Goal: Obtain resource: Obtain resource

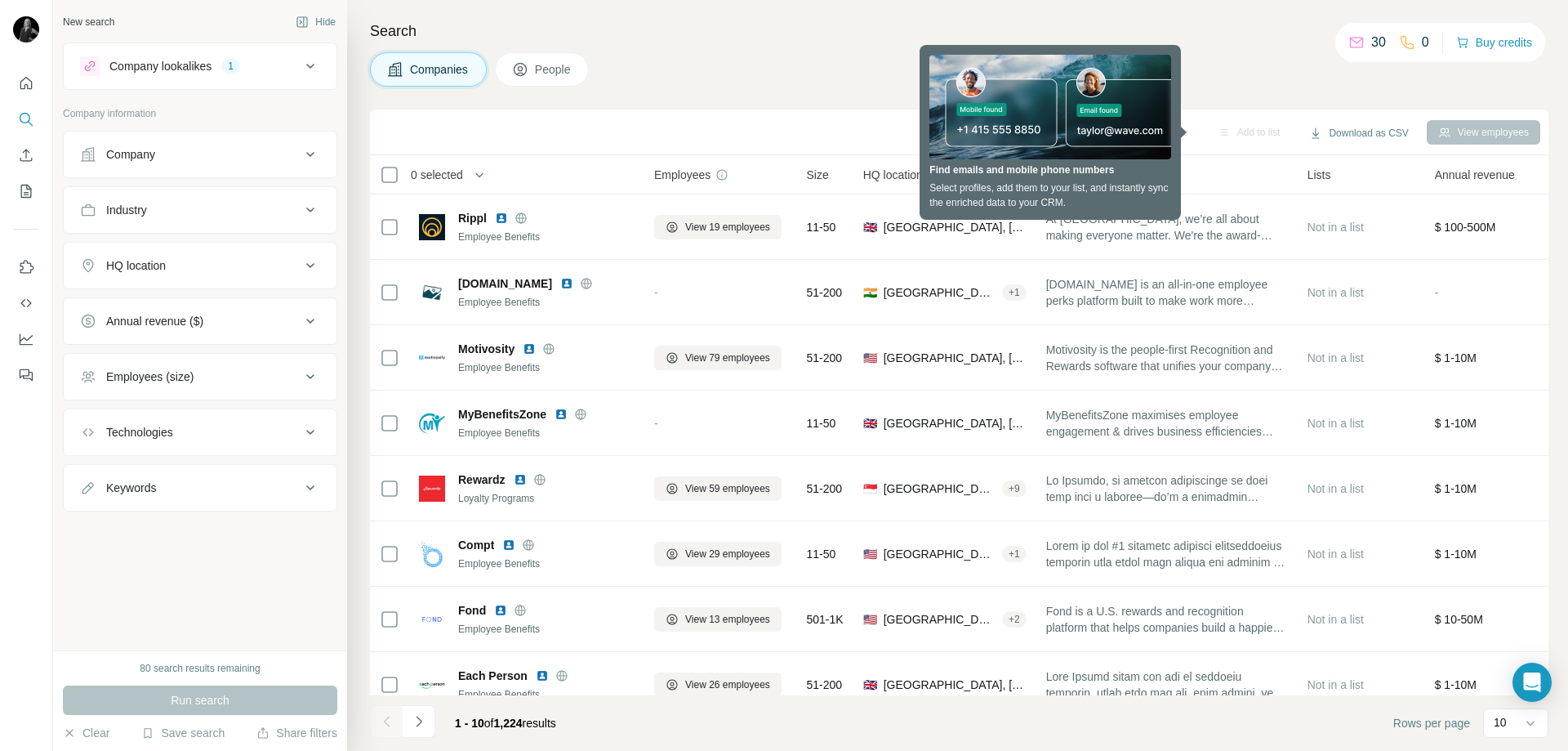
click at [1251, 27] on h4 "Search" at bounding box center [959, 31] width 1179 height 23
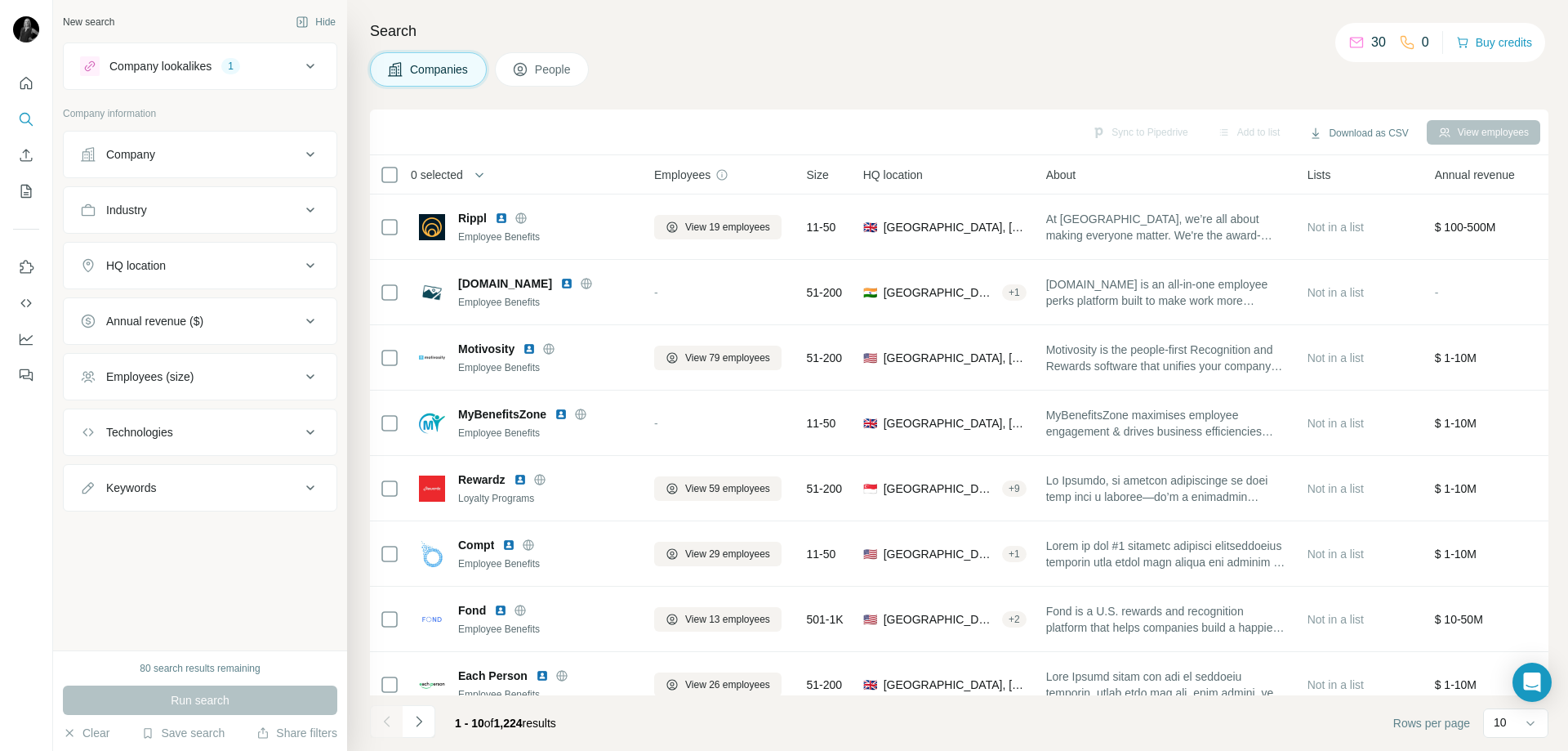
click at [188, 267] on div "HQ location" at bounding box center [190, 265] width 221 height 16
click at [183, 304] on input "text" at bounding box center [200, 306] width 240 height 29
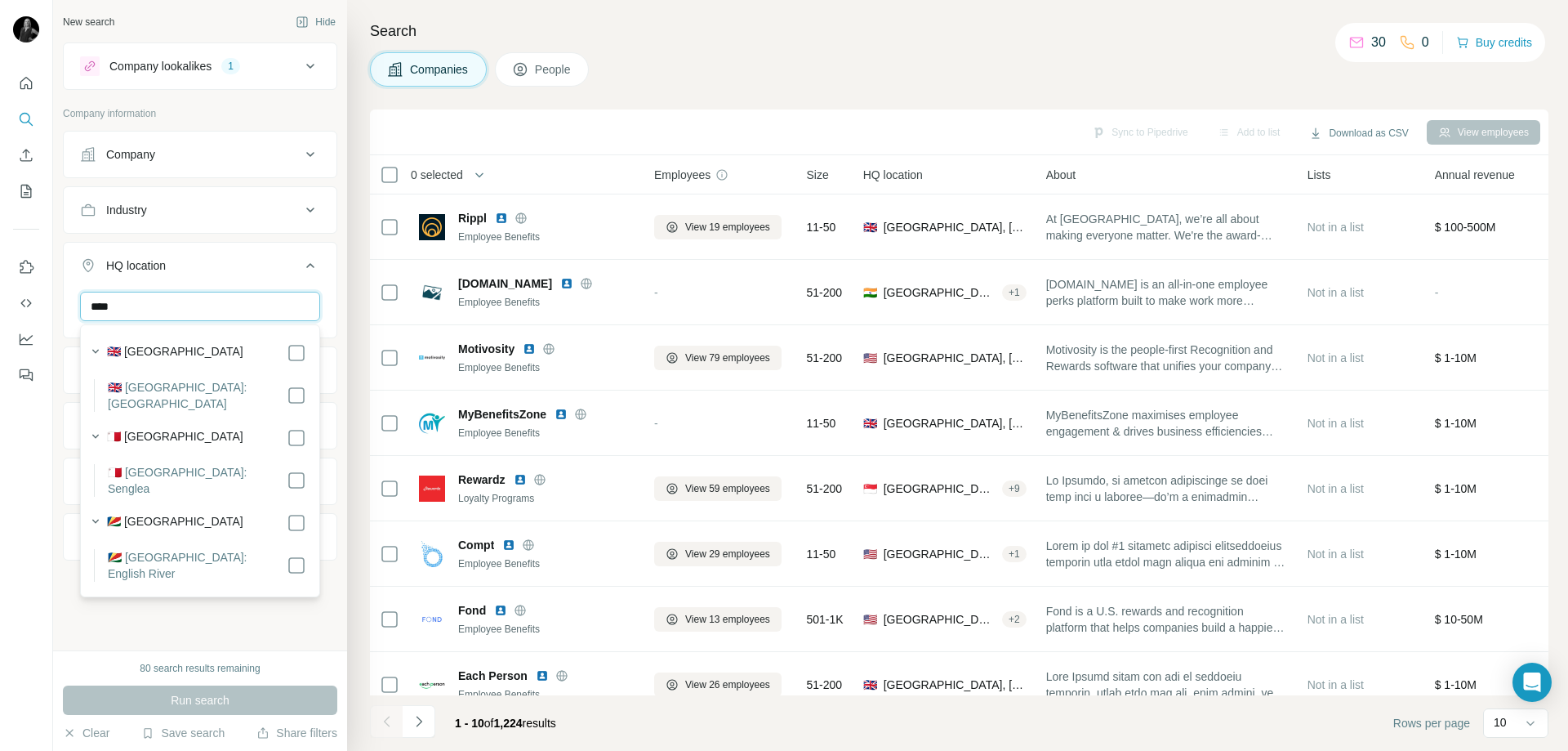
type input "****"
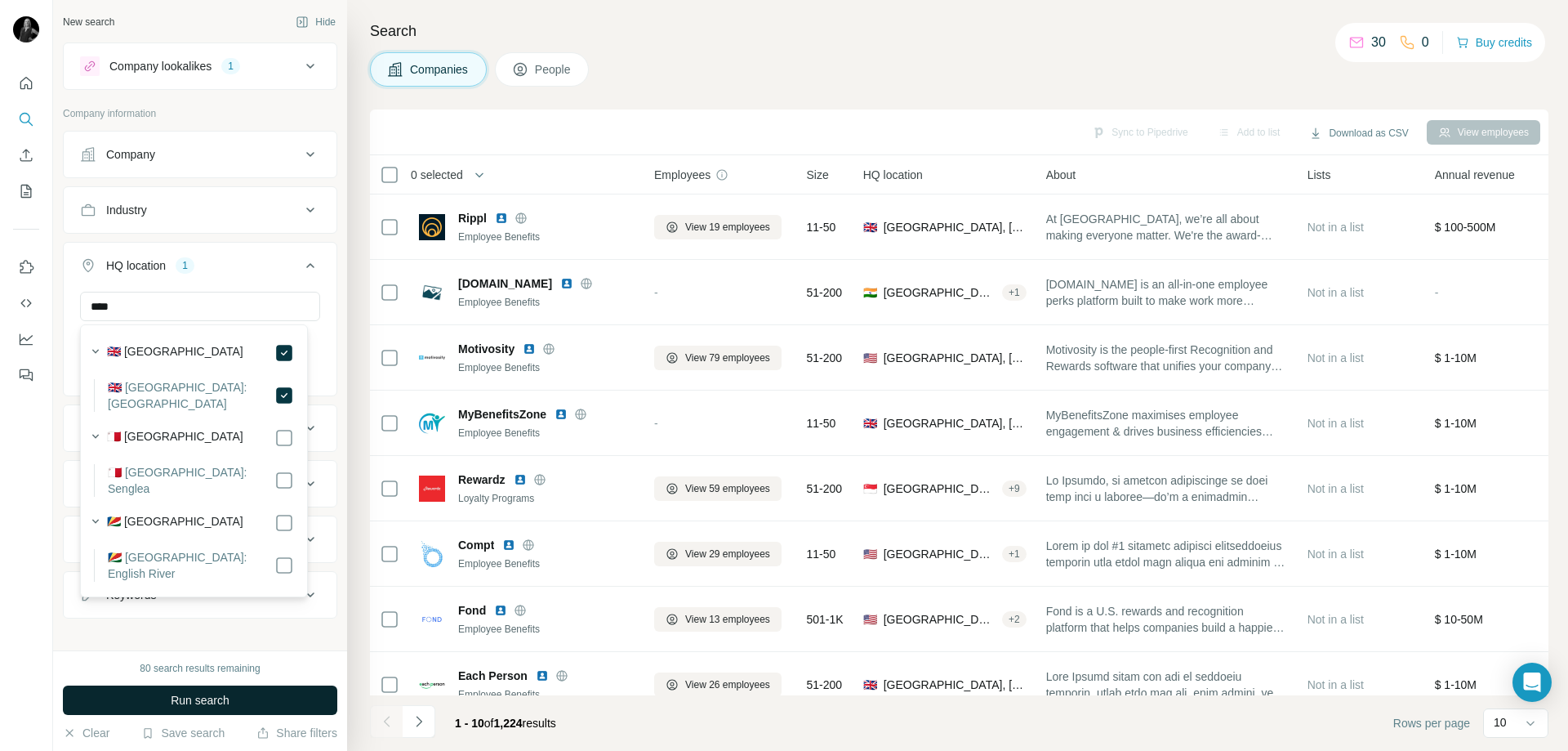
click at [202, 701] on span "Run search" at bounding box center [200, 699] width 59 height 16
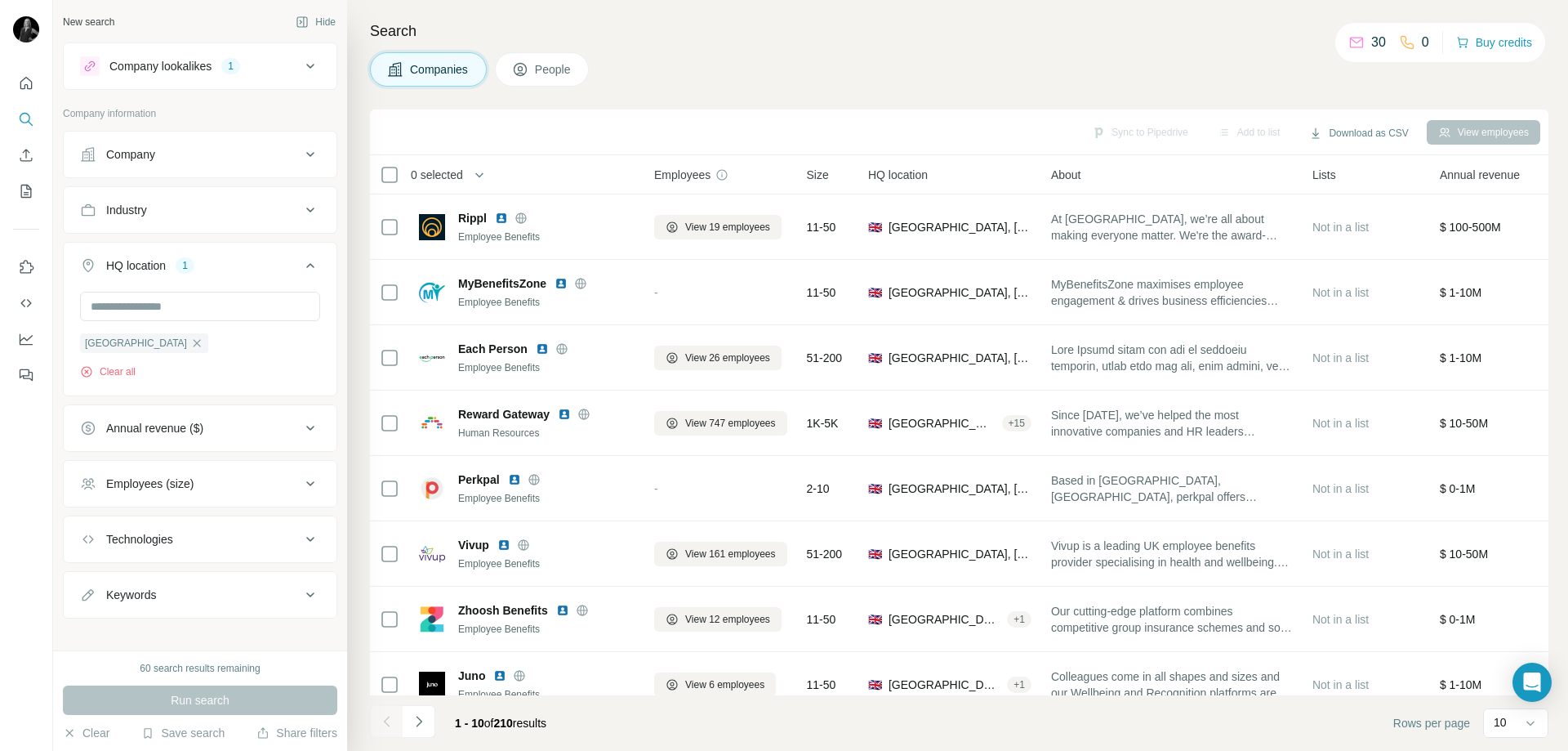
click at [300, 73] on icon at bounding box center [310, 66] width 20 height 20
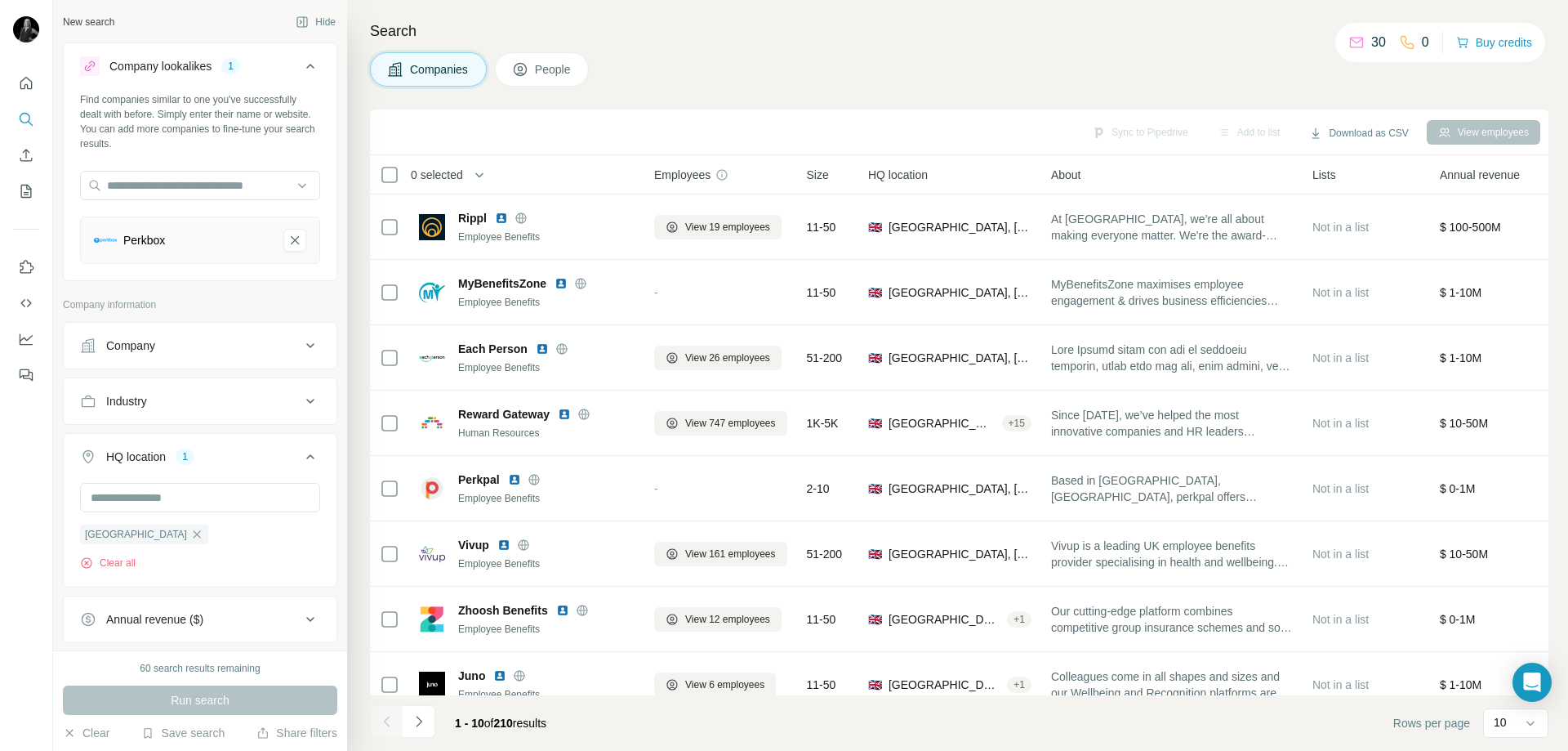
click at [300, 73] on icon at bounding box center [310, 66] width 20 height 20
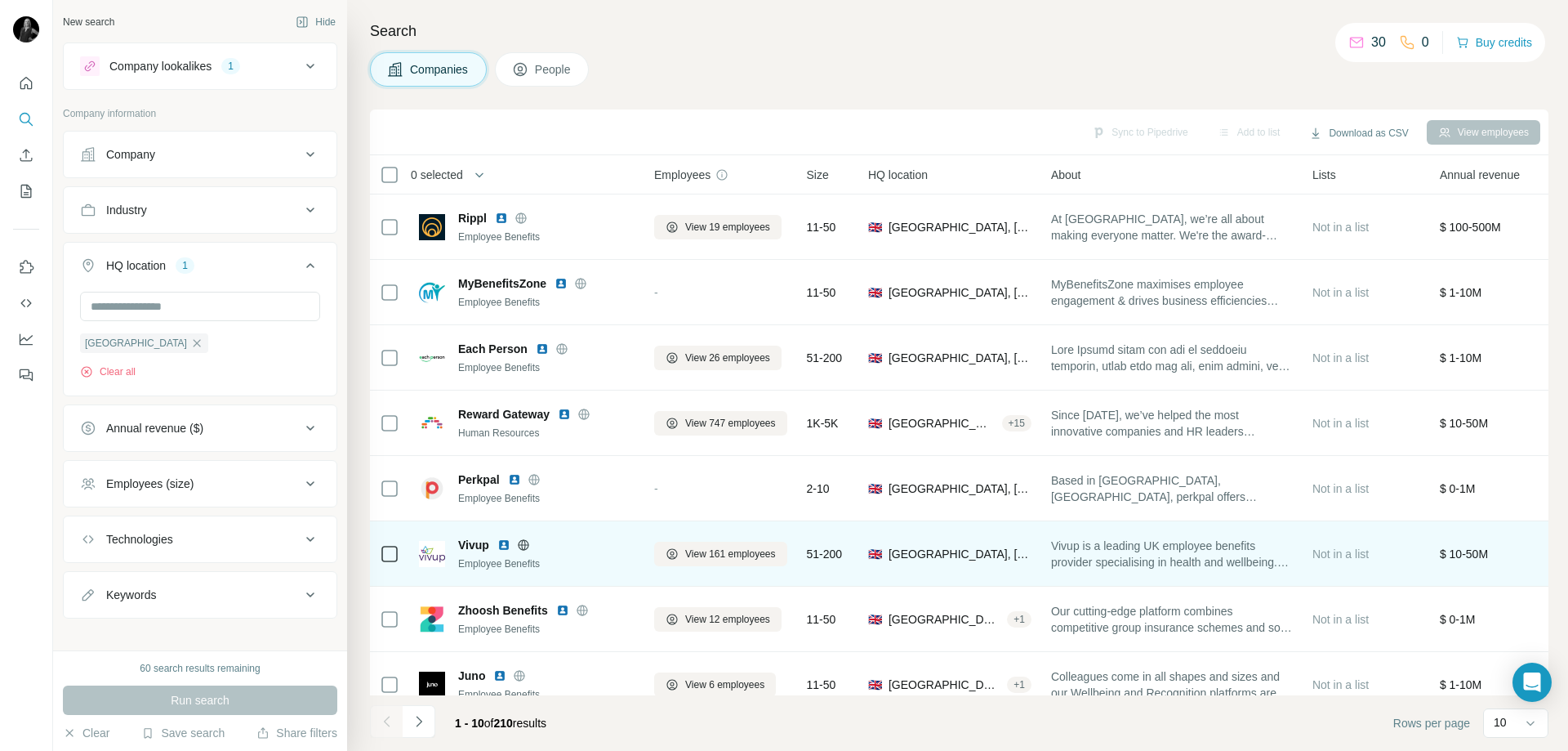
click at [468, 547] on span "Vivup" at bounding box center [473, 544] width 31 height 16
click at [525, 544] on icon at bounding box center [524, 545] width 13 height 13
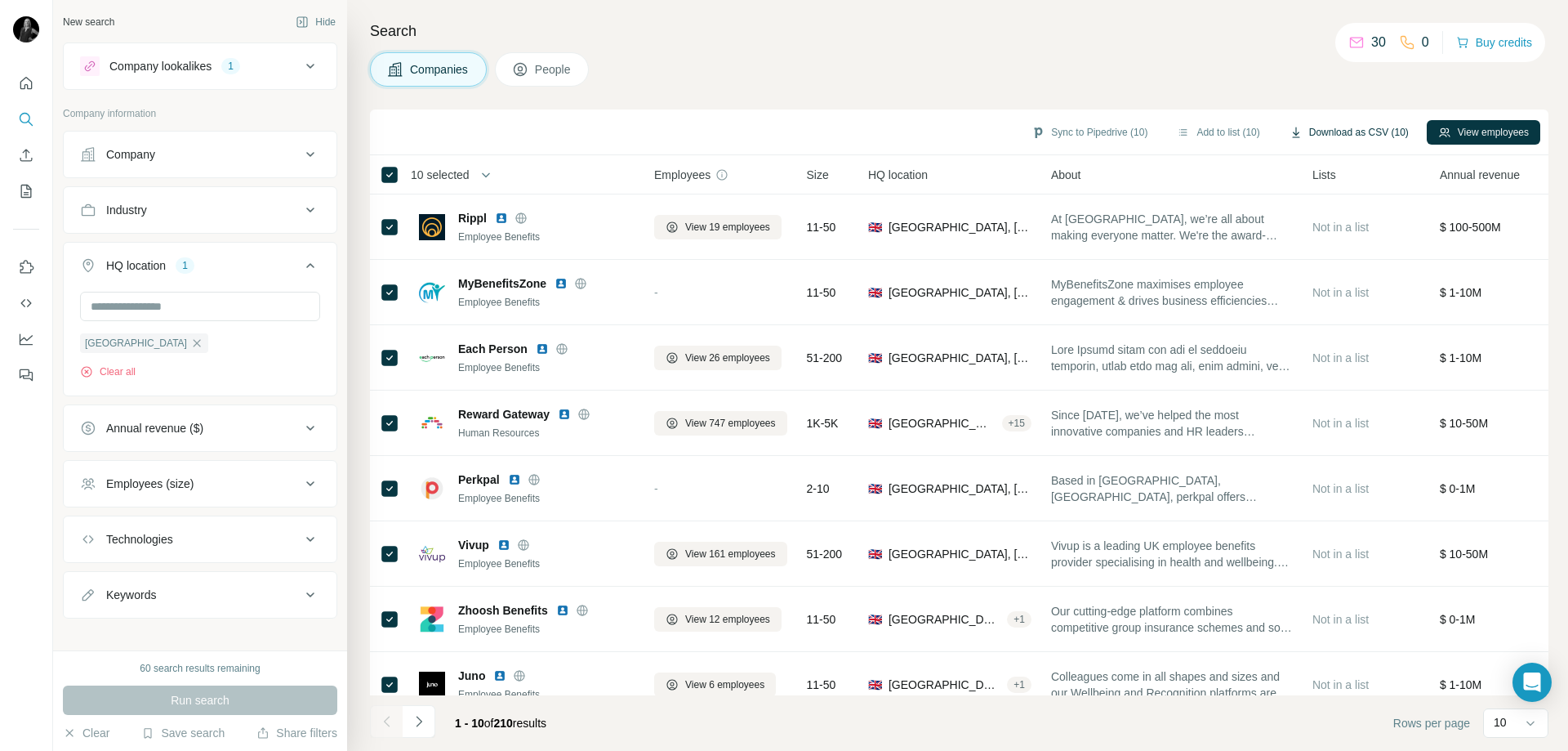
click at [1334, 133] on button "Download as CSV (10)" at bounding box center [1348, 132] width 142 height 24
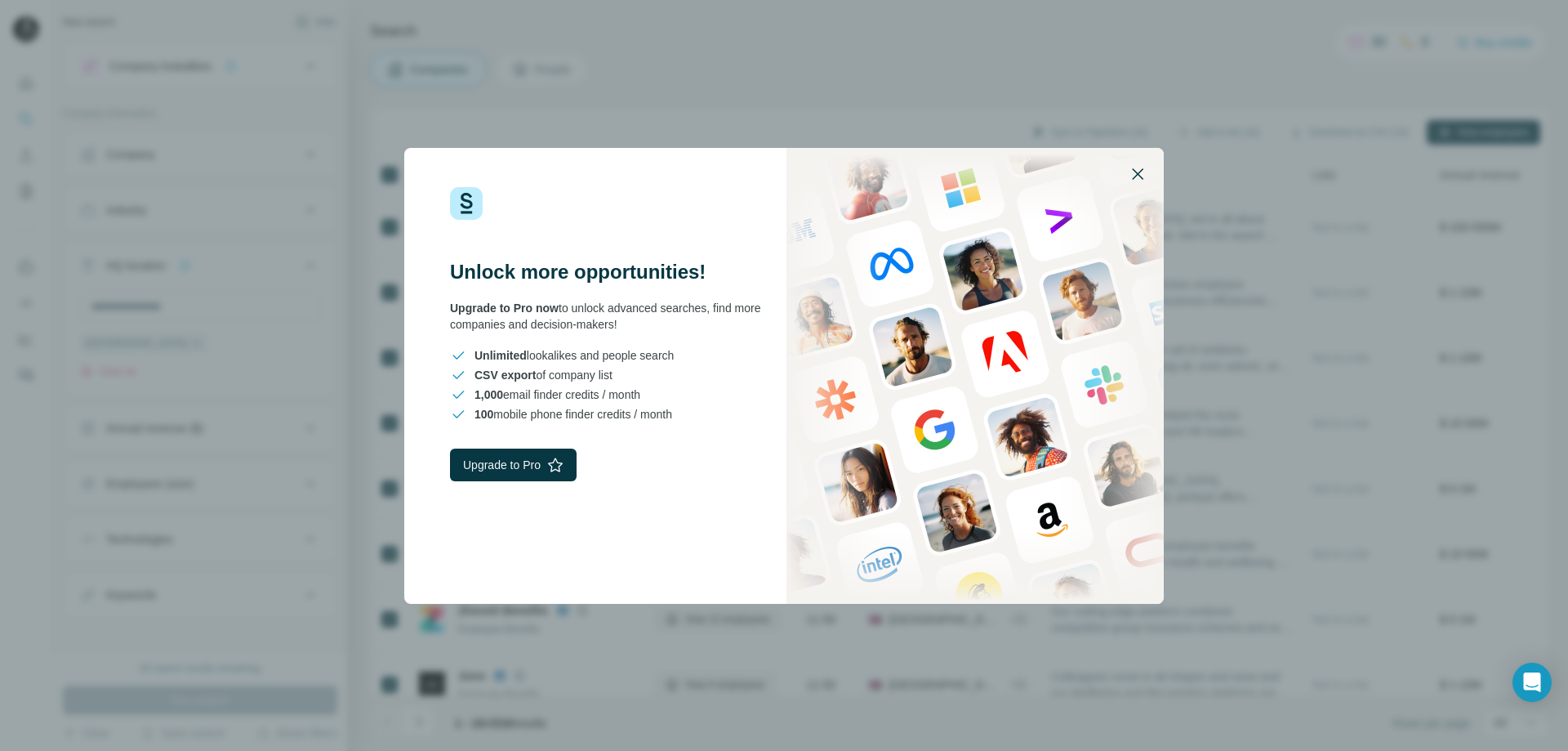
click at [1146, 176] on icon "button" at bounding box center [1137, 174] width 20 height 20
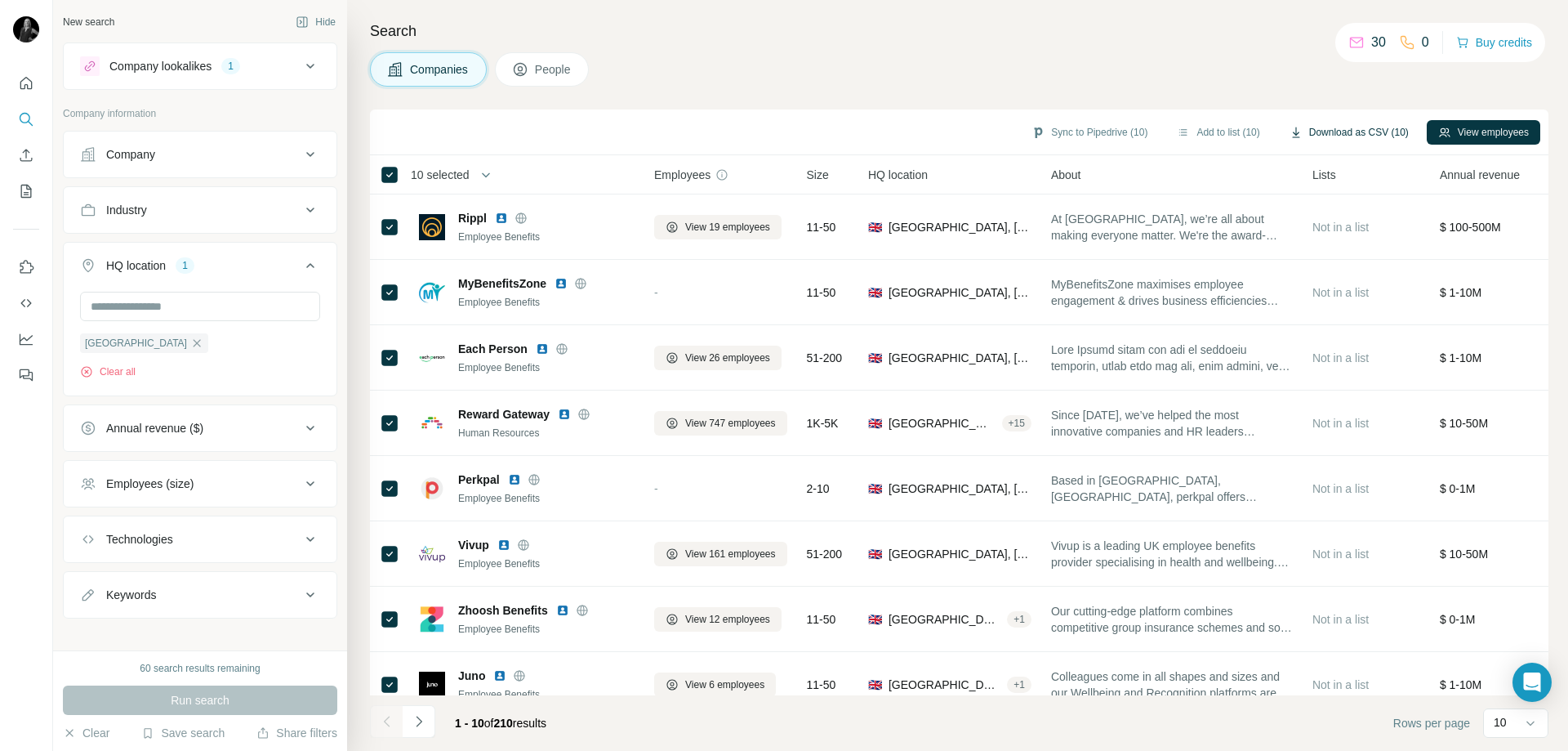
click at [1350, 130] on button "Download as CSV (10)" at bounding box center [1348, 132] width 142 height 24
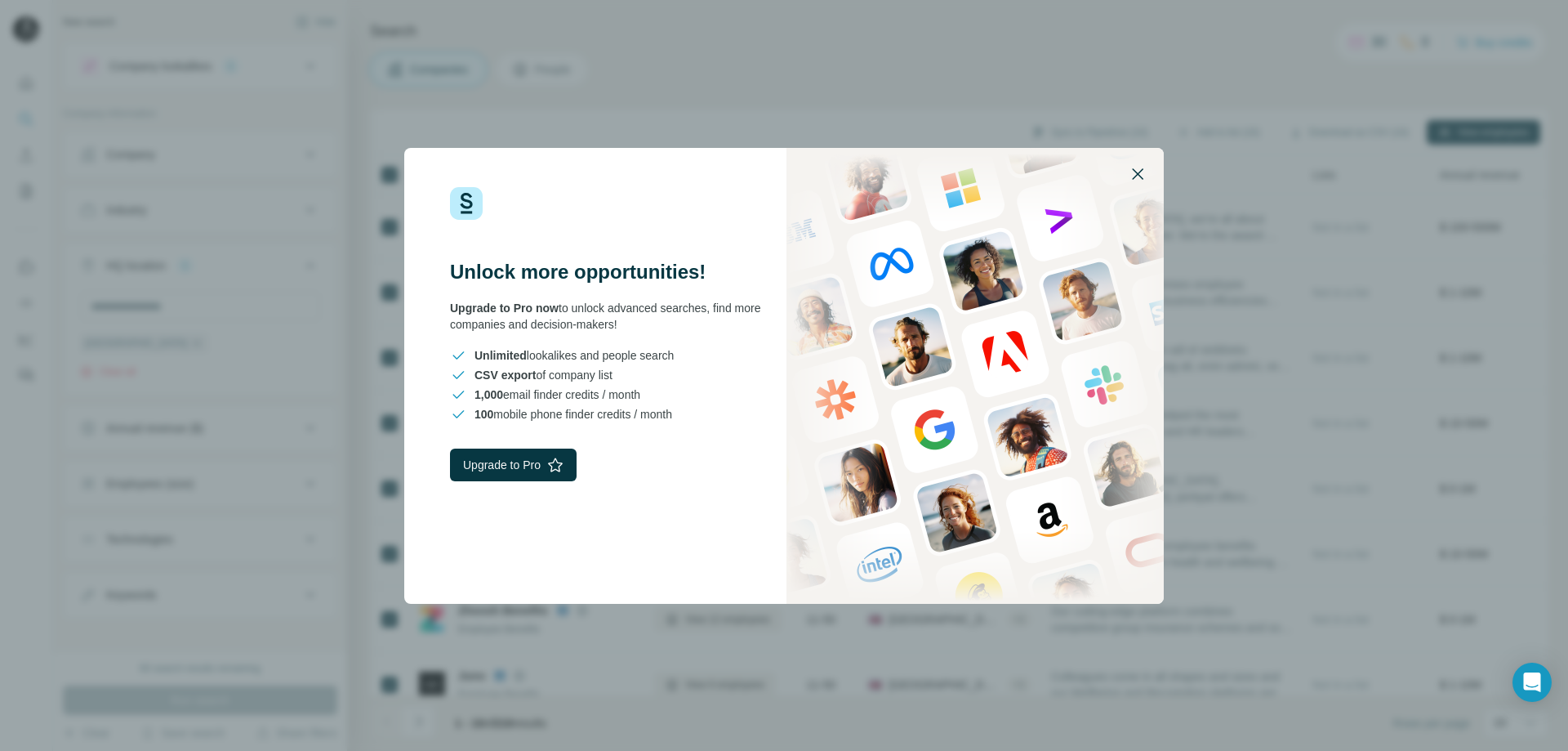
click at [1137, 166] on icon "button" at bounding box center [1137, 174] width 20 height 20
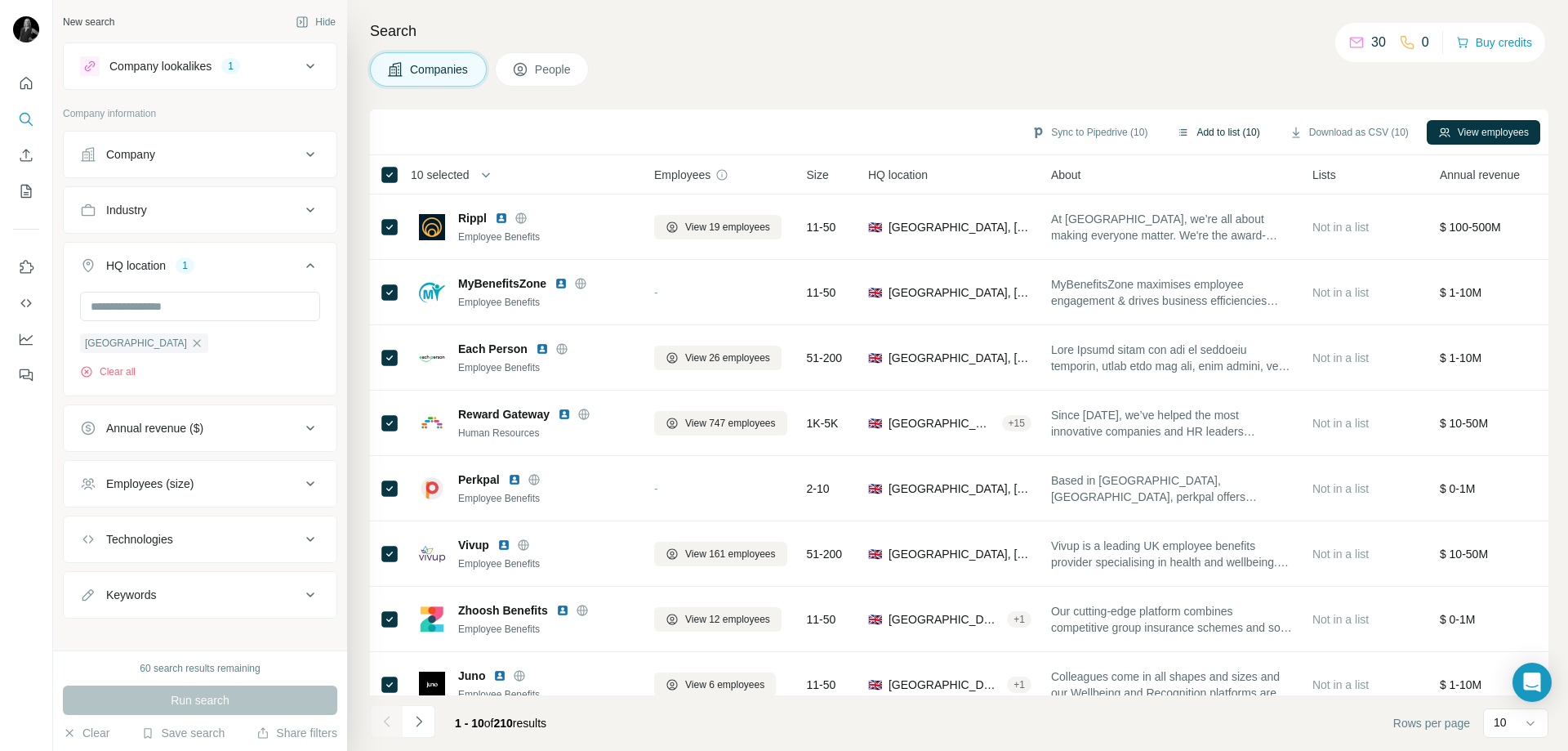
click at [1215, 135] on button "Add to list (10)" at bounding box center [1218, 132] width 105 height 24
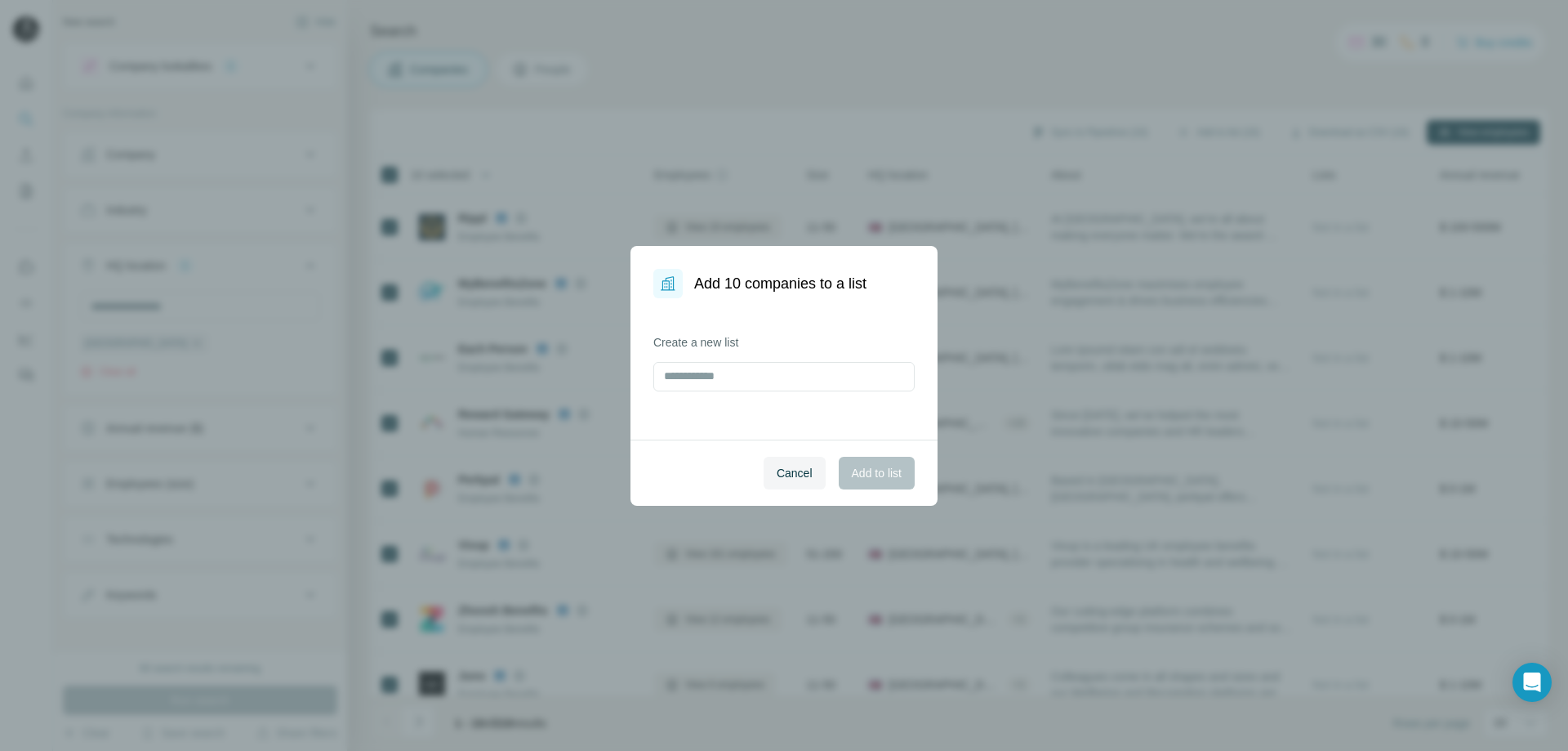
click at [723, 359] on div "Create a new list" at bounding box center [784, 362] width 262 height 57
click at [733, 369] on input "text" at bounding box center [784, 376] width 262 height 29
type input "**********"
click at [867, 464] on button "Add to list" at bounding box center [876, 473] width 76 height 33
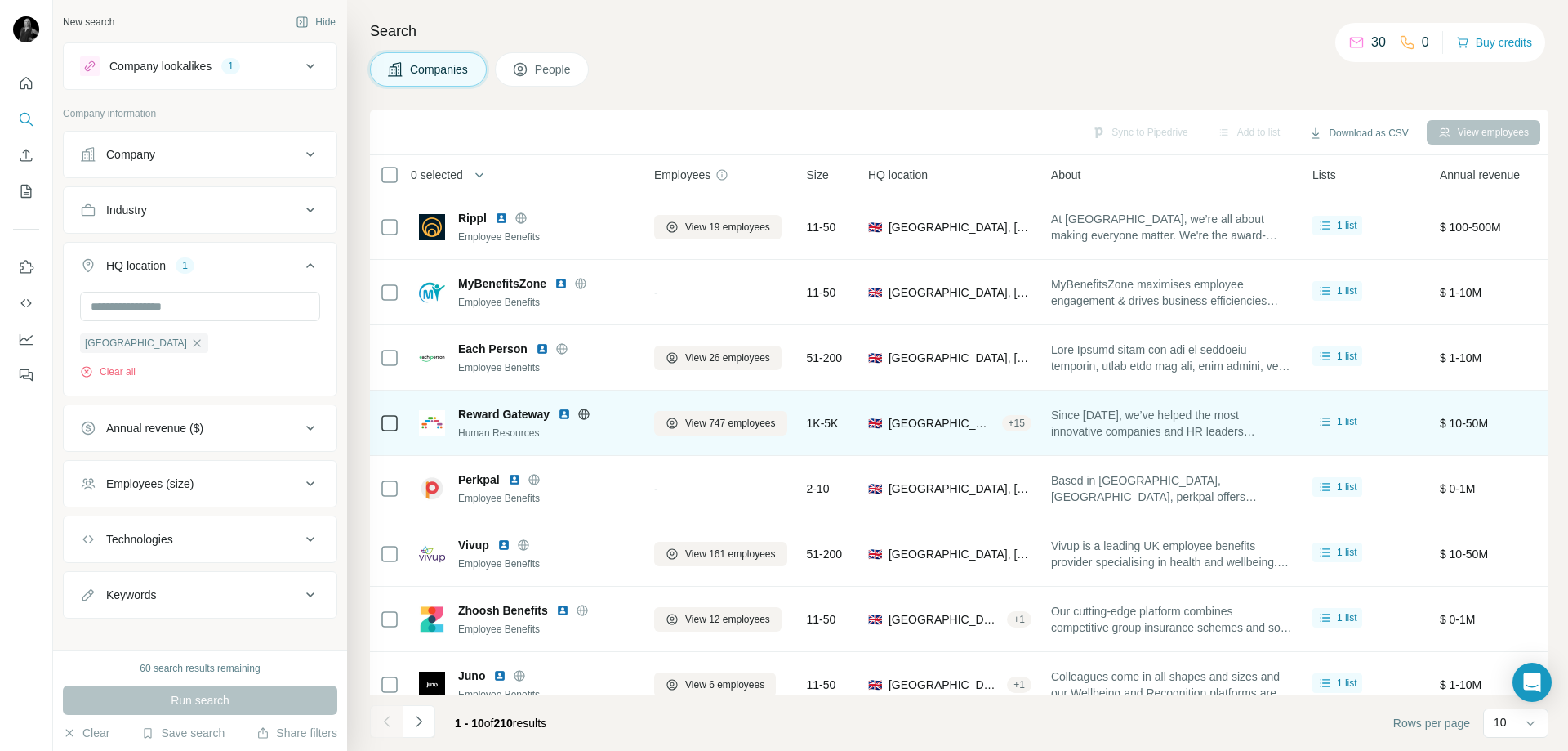
click at [588, 412] on icon at bounding box center [584, 414] width 13 height 13
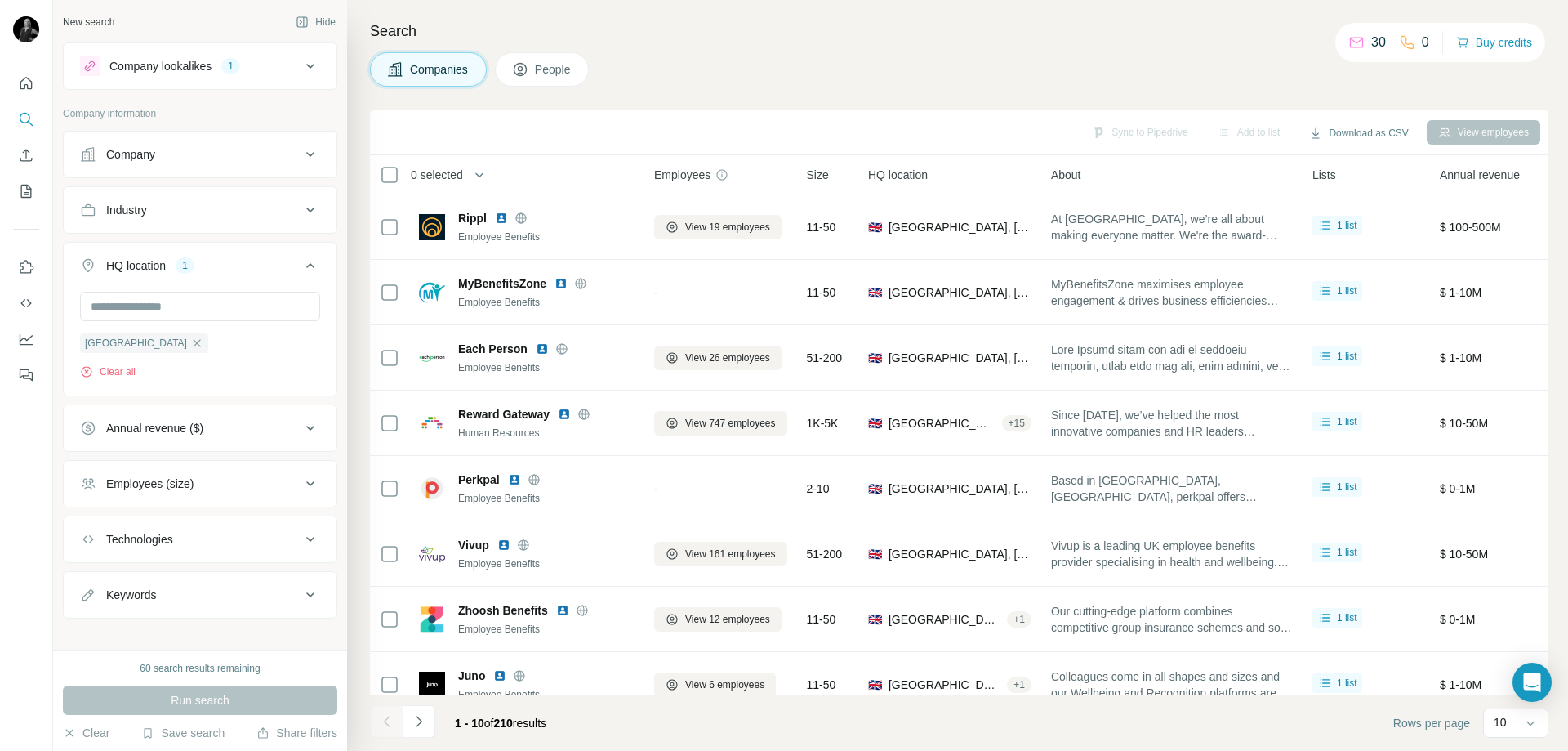
click at [303, 262] on icon at bounding box center [310, 265] width 20 height 20
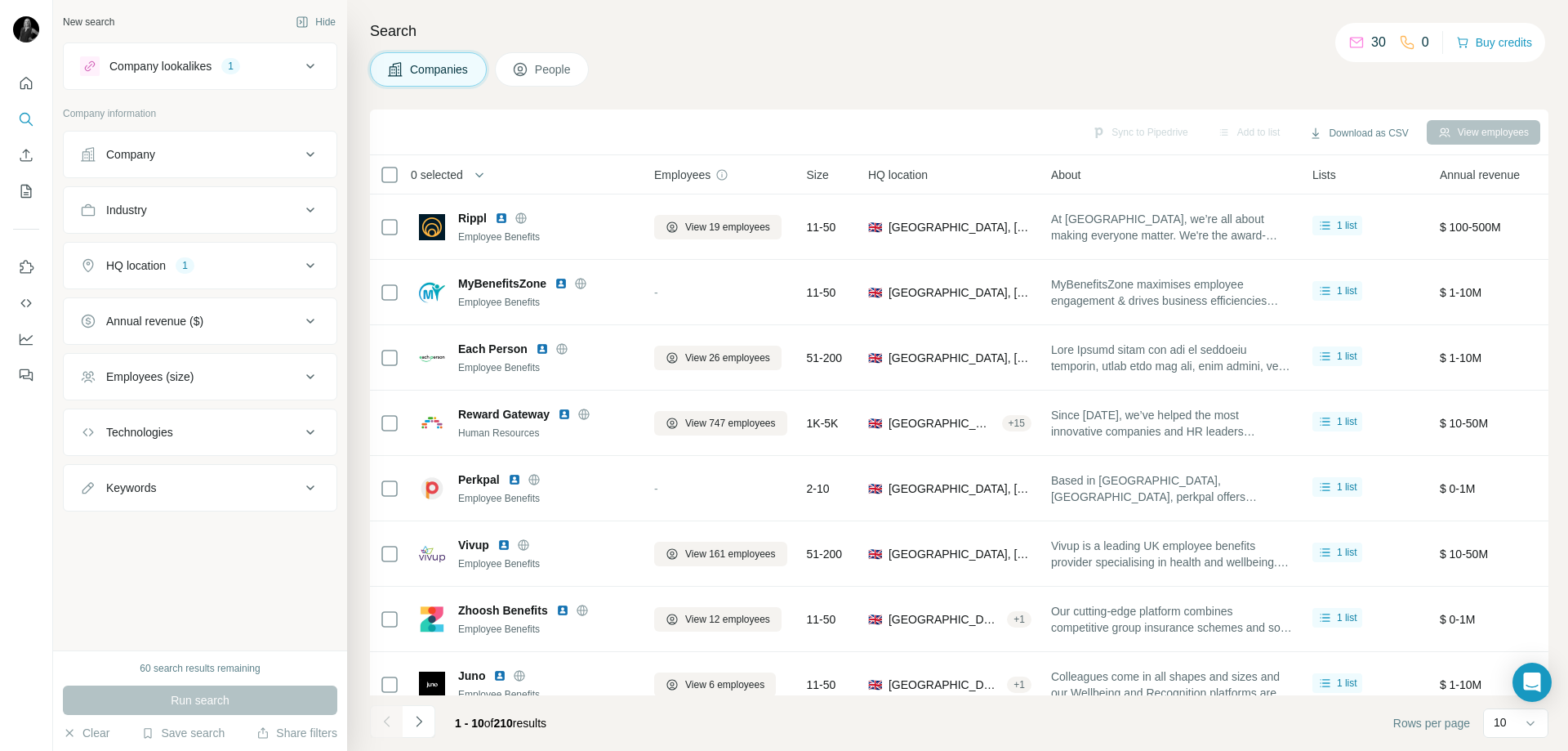
click at [316, 437] on icon at bounding box center [310, 432] width 20 height 20
click at [238, 457] on button "Technologies" at bounding box center [200, 436] width 273 height 46
click at [304, 432] on icon at bounding box center [310, 432] width 20 height 20
click at [167, 467] on input "text" at bounding box center [200, 472] width 240 height 29
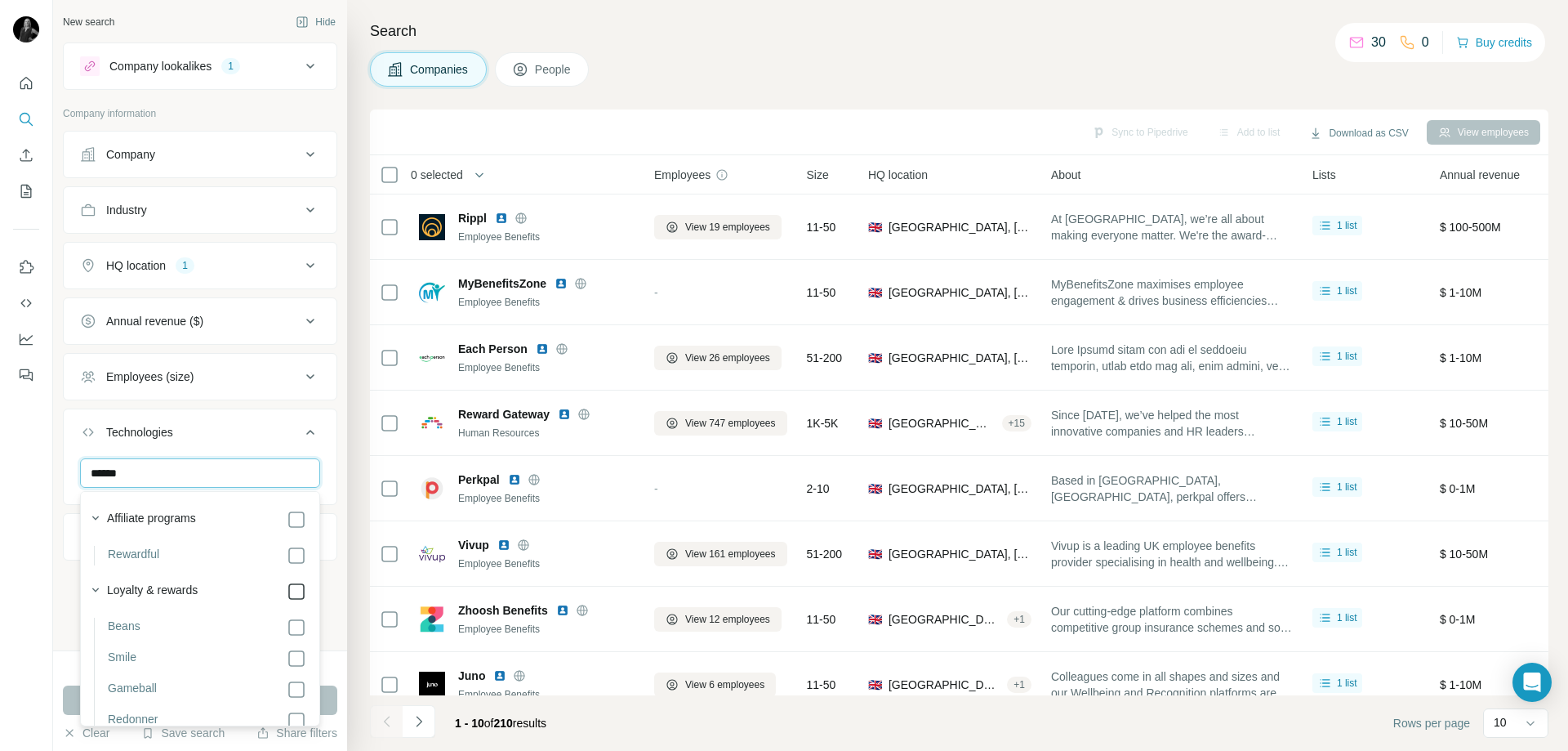
type input "******"
click at [287, 438] on div "Technologies 1" at bounding box center [190, 432] width 221 height 16
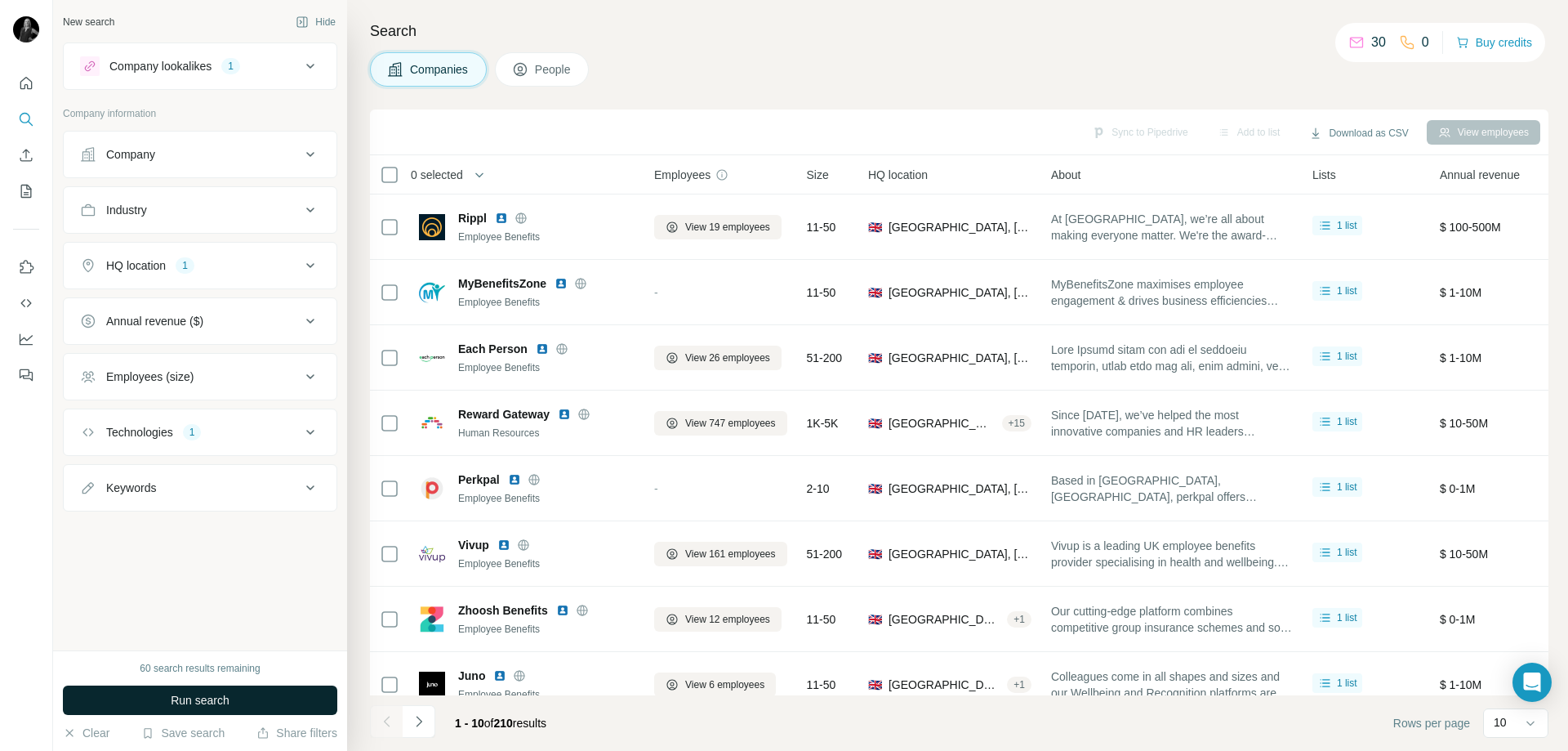
click at [242, 706] on button "Run search" at bounding box center [200, 699] width 274 height 29
click at [190, 497] on button "Keywords" at bounding box center [200, 488] width 273 height 39
click at [182, 502] on button "Keywords" at bounding box center [200, 491] width 273 height 46
click at [217, 154] on div "Company" at bounding box center [190, 154] width 221 height 16
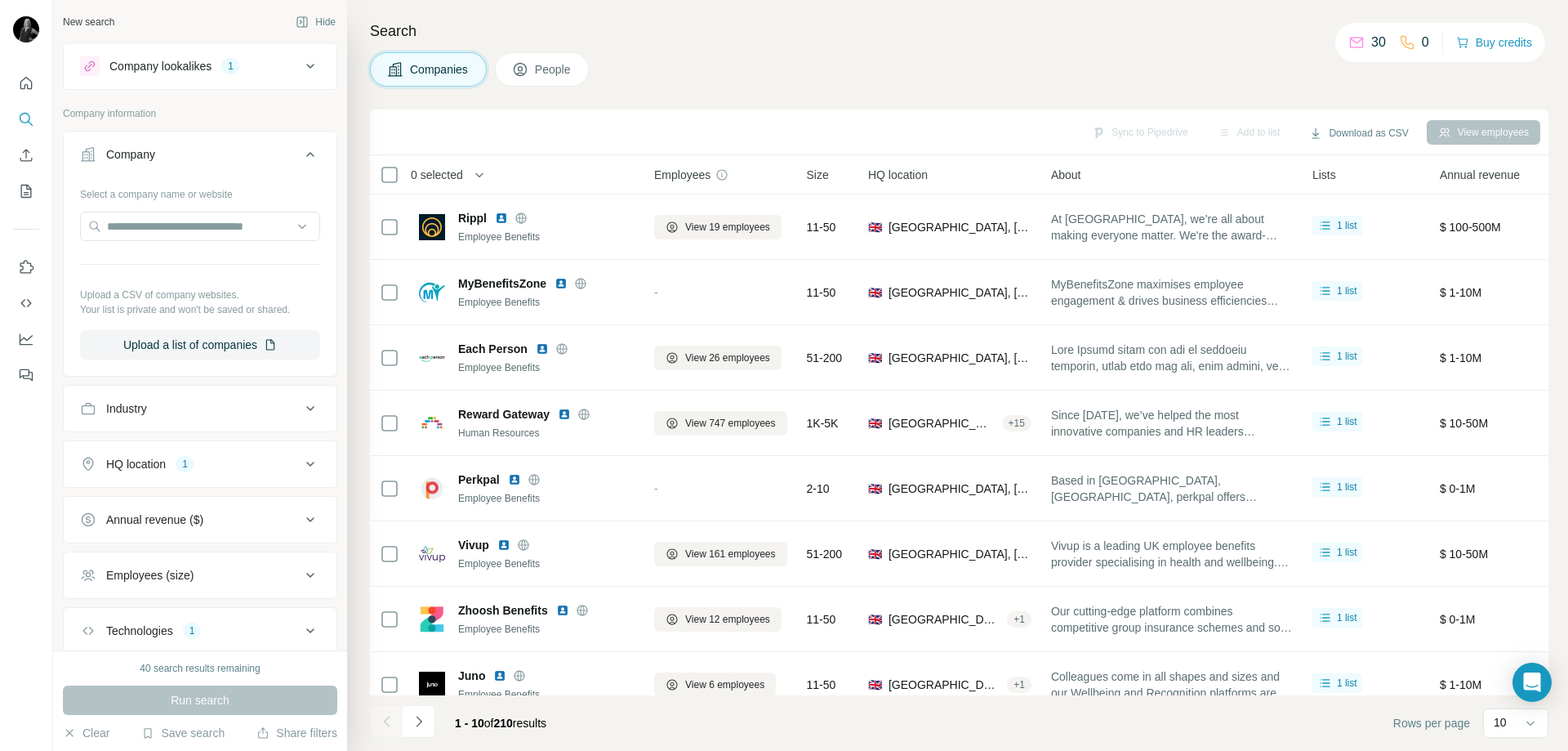
click at [217, 154] on div "Company" at bounding box center [190, 154] width 221 height 16
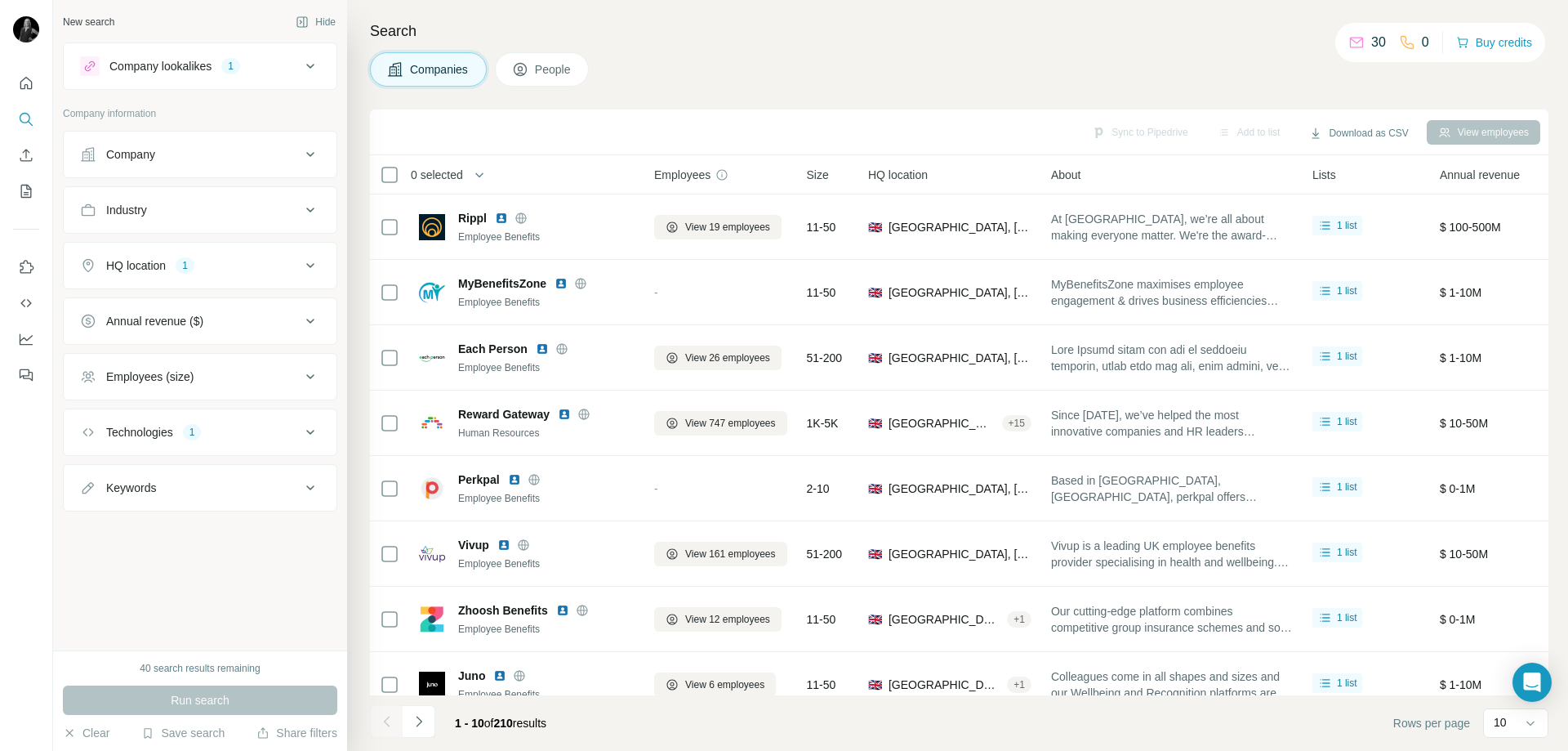
click at [235, 142] on button "Company" at bounding box center [200, 155] width 273 height 39
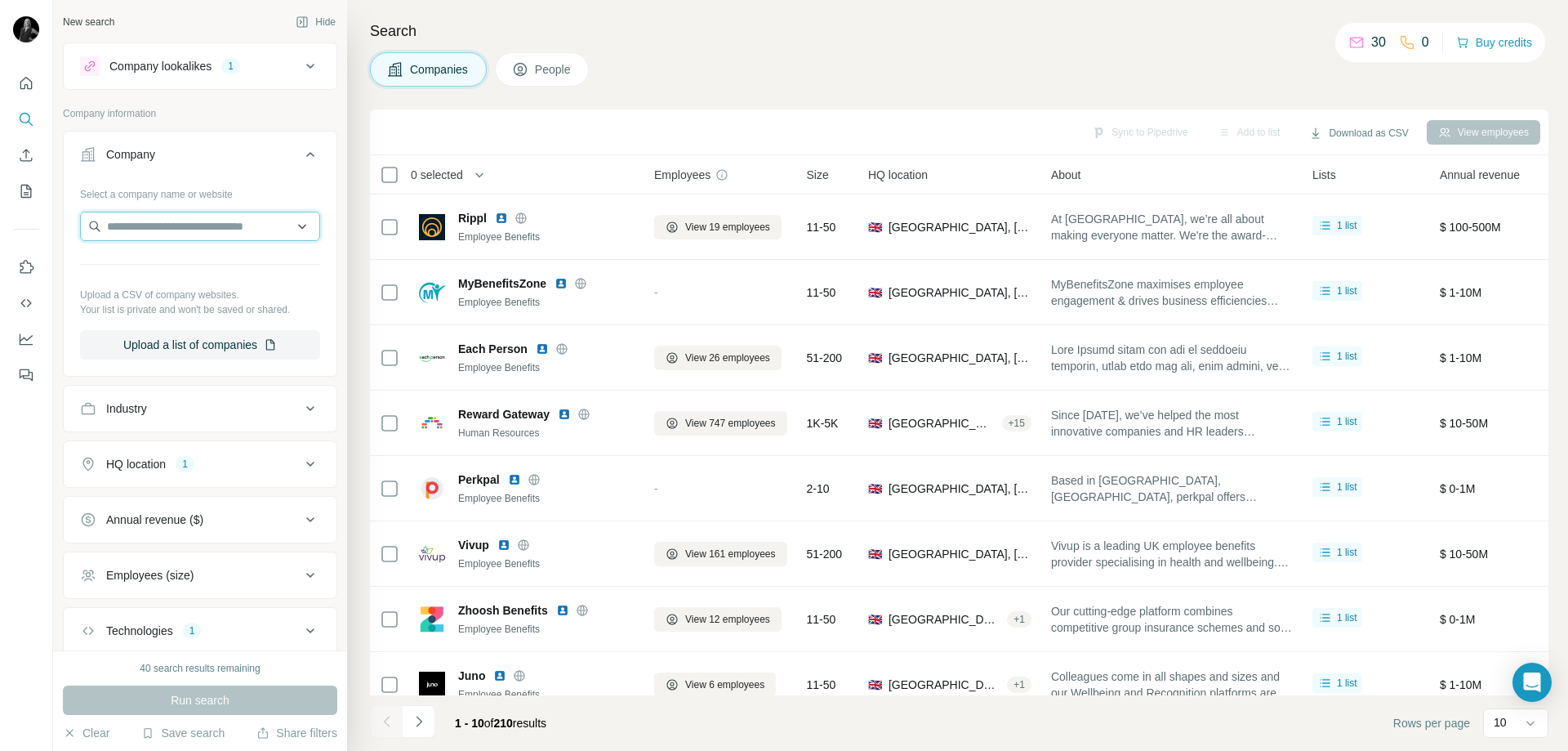
click at [178, 221] on input "text" at bounding box center [200, 225] width 240 height 29
click at [300, 153] on icon at bounding box center [310, 154] width 20 height 20
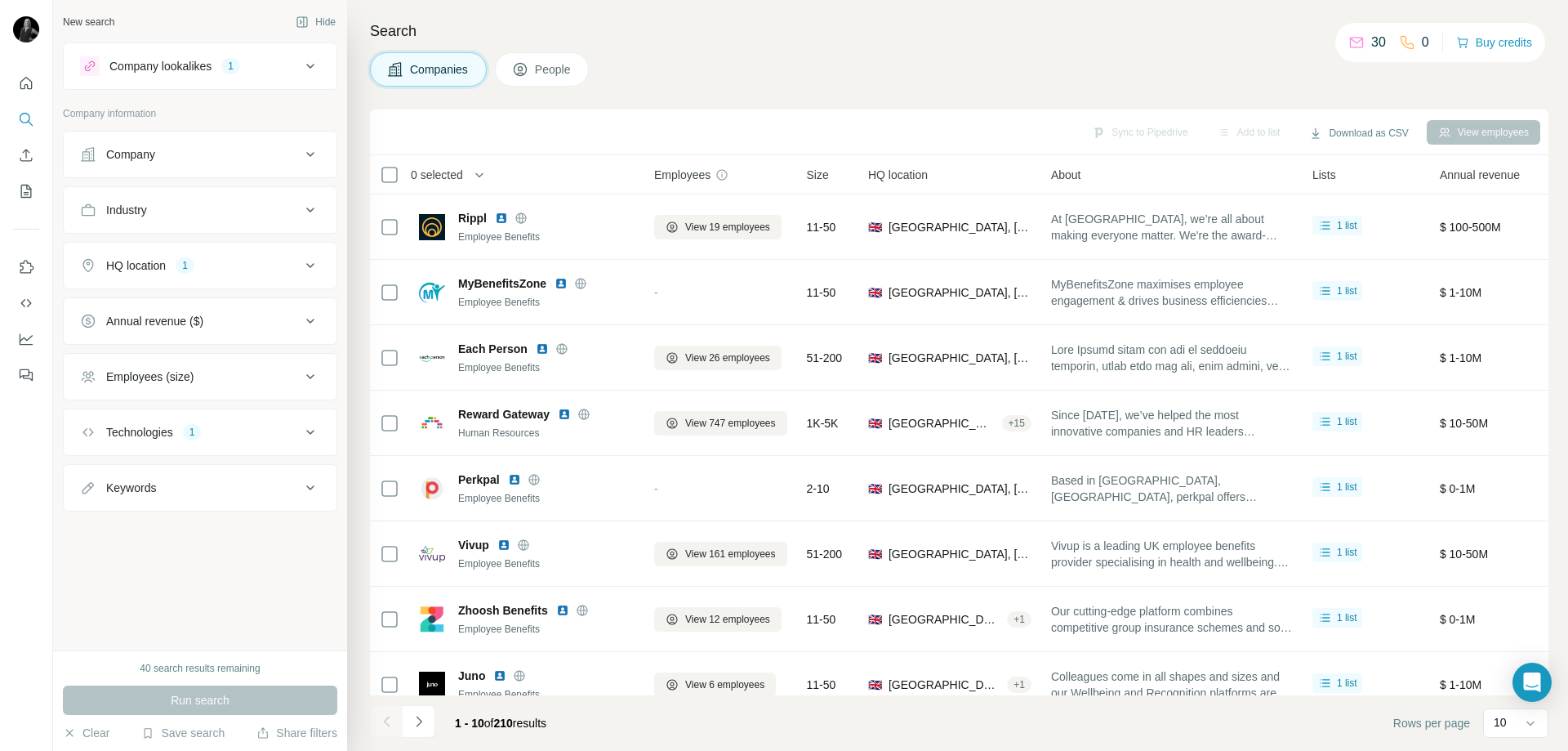
drag, startPoint x: 272, startPoint y: 211, endPoint x: 206, endPoint y: 236, distance: 70.6
click at [272, 210] on div "Industry" at bounding box center [190, 209] width 221 height 16
click at [189, 250] on input at bounding box center [191, 251] width 202 height 18
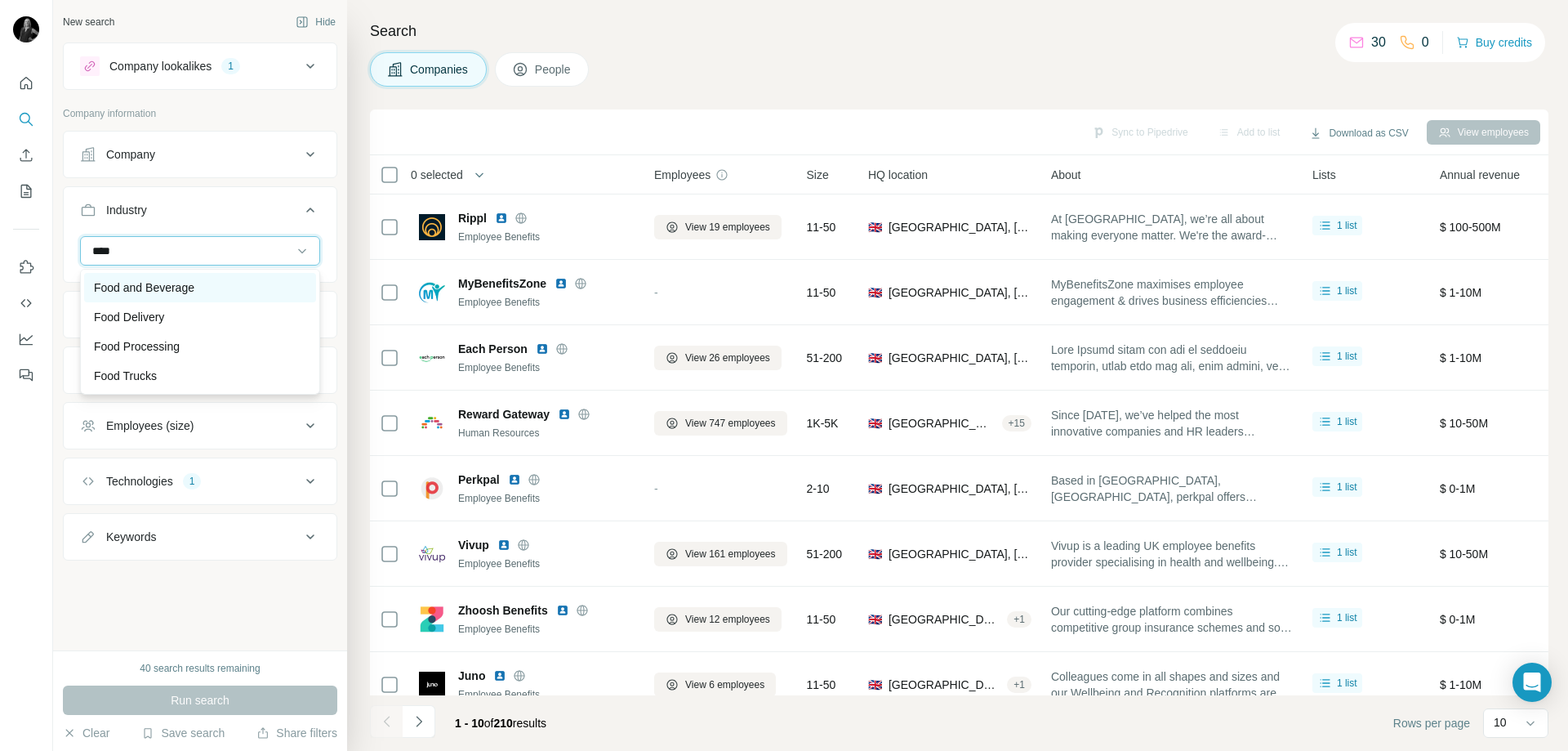
type input "****"
click at [211, 280] on div "Food and Beverage" at bounding box center [200, 287] width 212 height 16
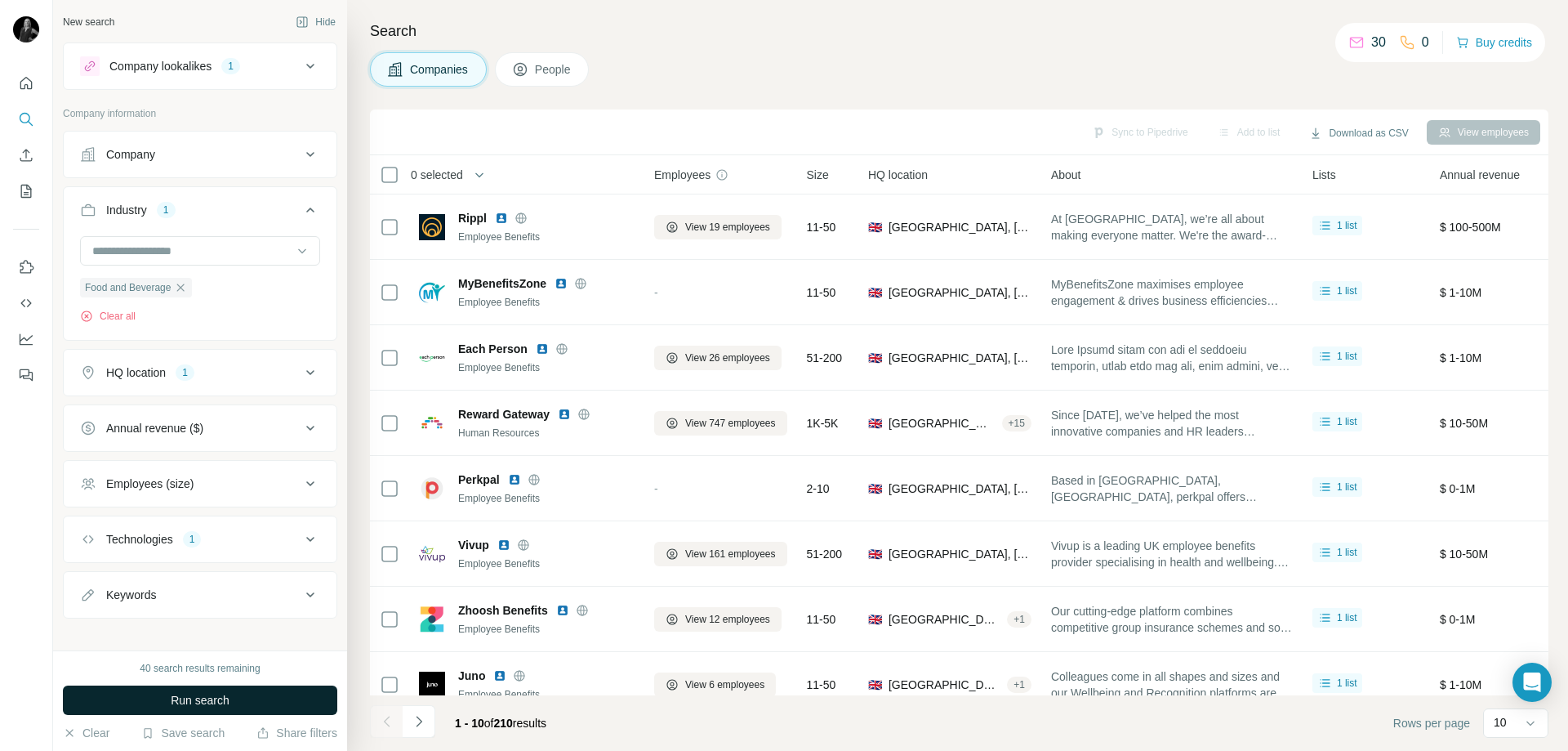
click at [233, 691] on button "Run search" at bounding box center [200, 699] width 274 height 29
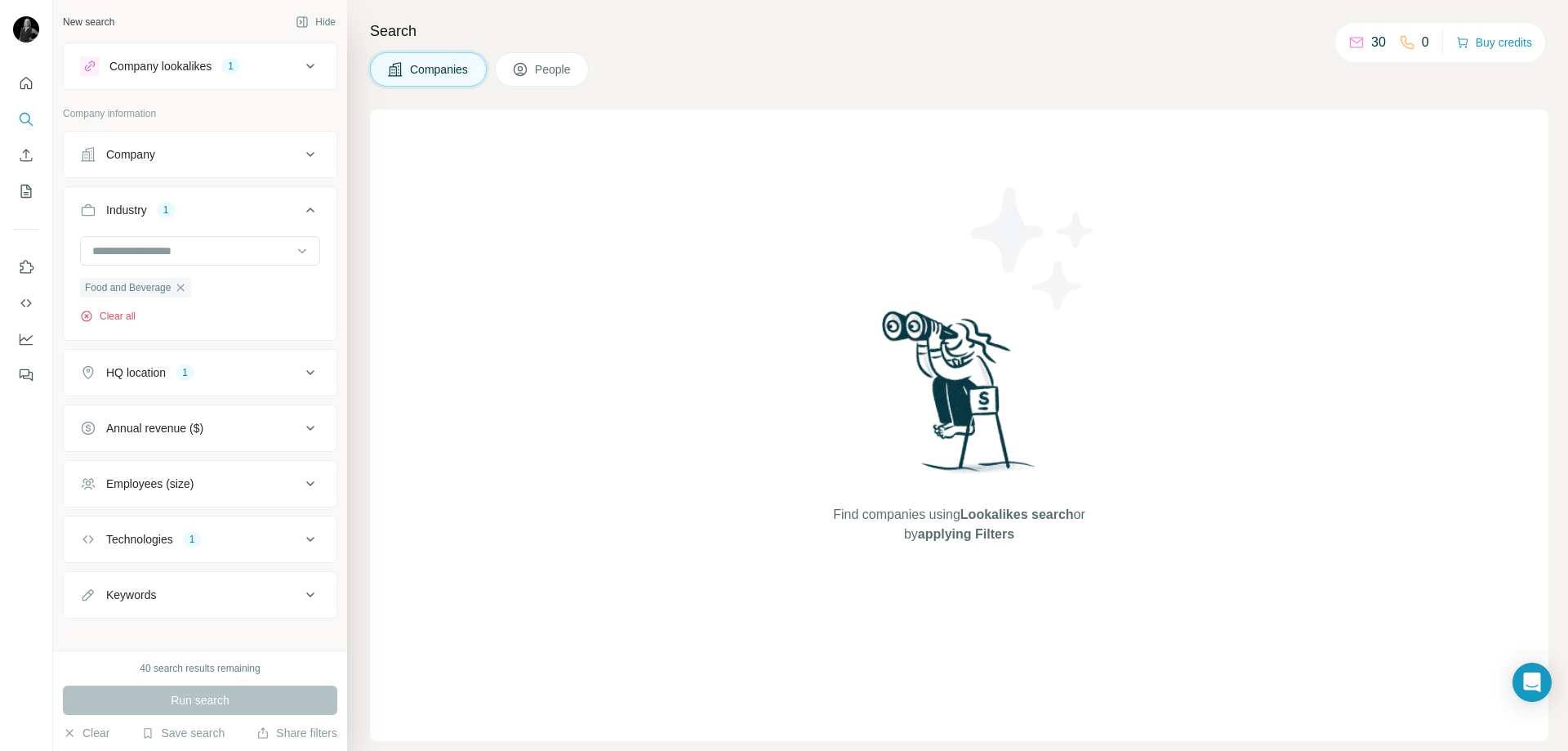
click at [86, 318] on icon "button" at bounding box center [86, 316] width 13 height 13
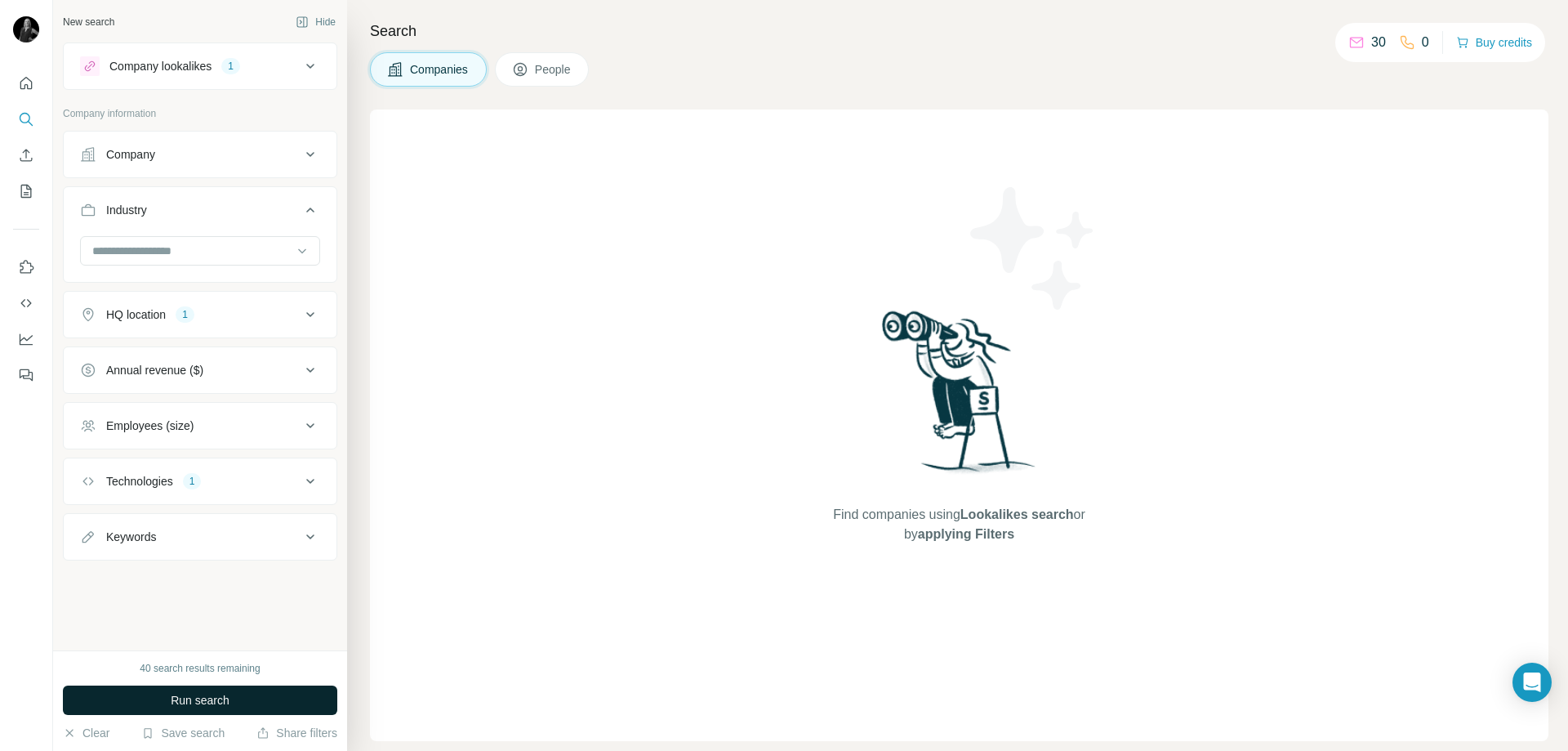
click at [211, 698] on span "Run search" at bounding box center [200, 699] width 59 height 16
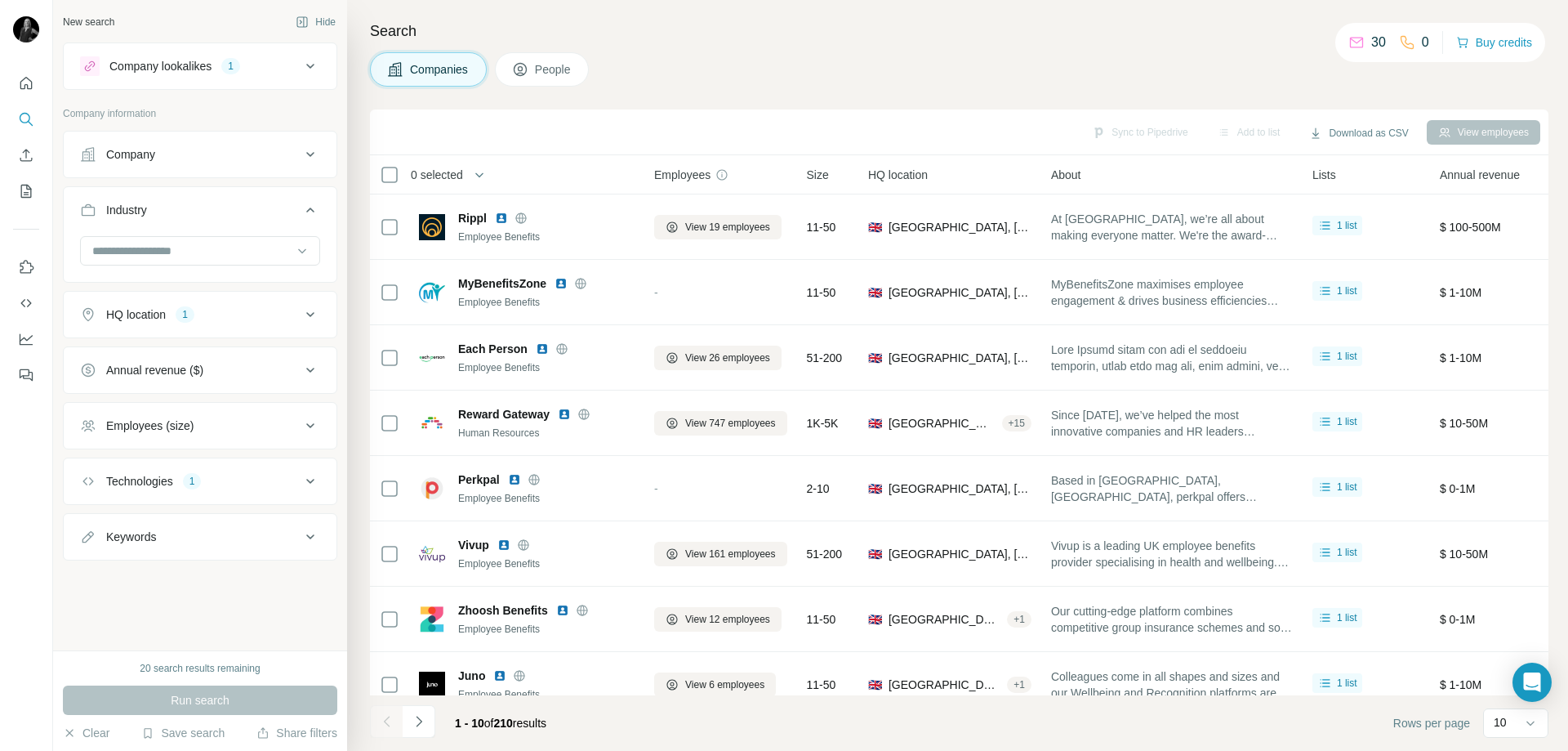
click at [820, 130] on div "Sync to Pipedrive Add to list Download as CSV View employees" at bounding box center [959, 131] width 1163 height 28
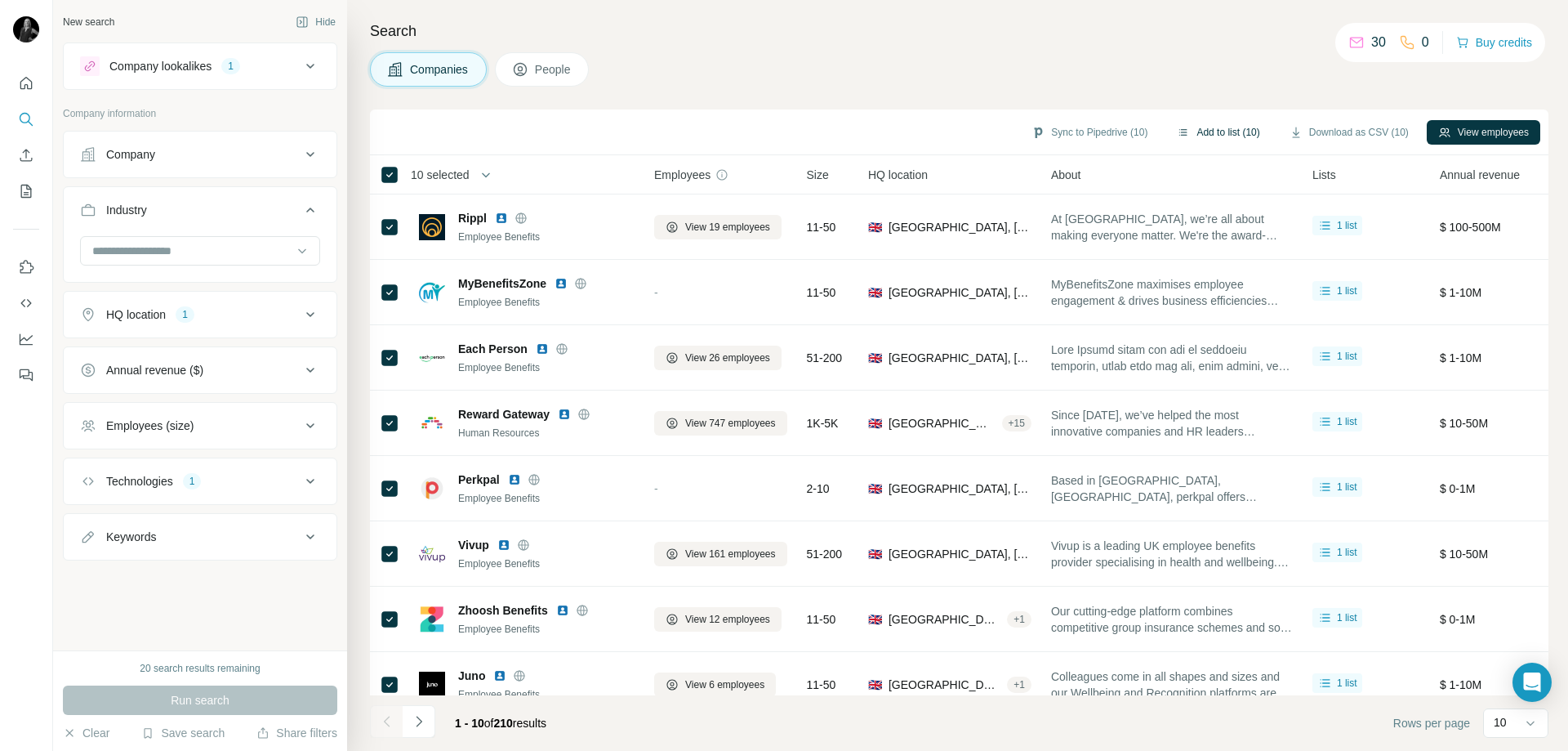
click at [1230, 135] on button "Add to list (10)" at bounding box center [1218, 132] width 105 height 24
click at [1177, 133] on icon "button" at bounding box center [1183, 132] width 13 height 13
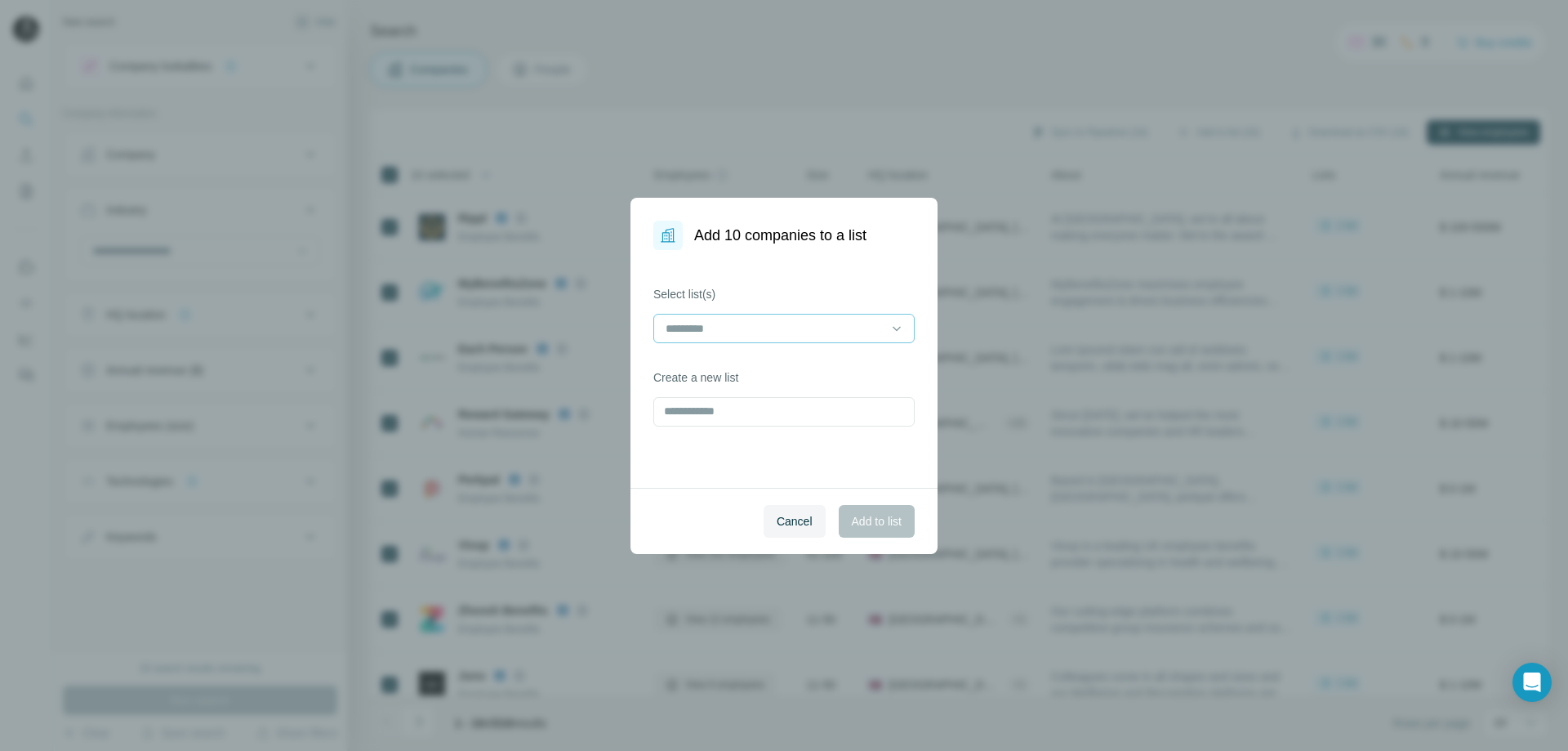
click at [830, 323] on input at bounding box center [774, 328] width 221 height 18
drag, startPoint x: 792, startPoint y: 363, endPoint x: 814, endPoint y: 326, distance: 43.0
click at [792, 362] on div "UK - similar to Perkbox" at bounding box center [784, 364] width 234 height 16
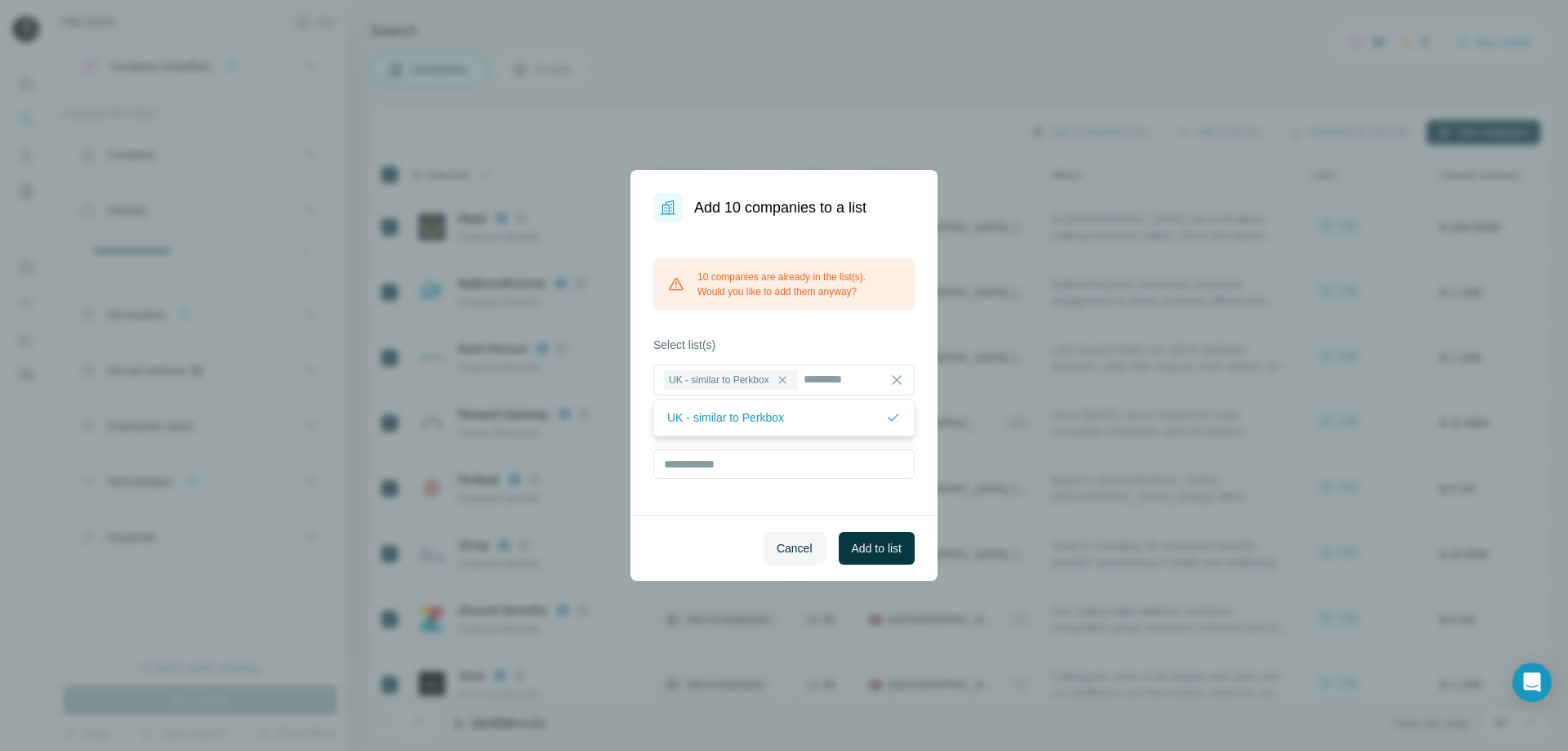
click at [799, 557] on button "Cancel" at bounding box center [795, 548] width 62 height 33
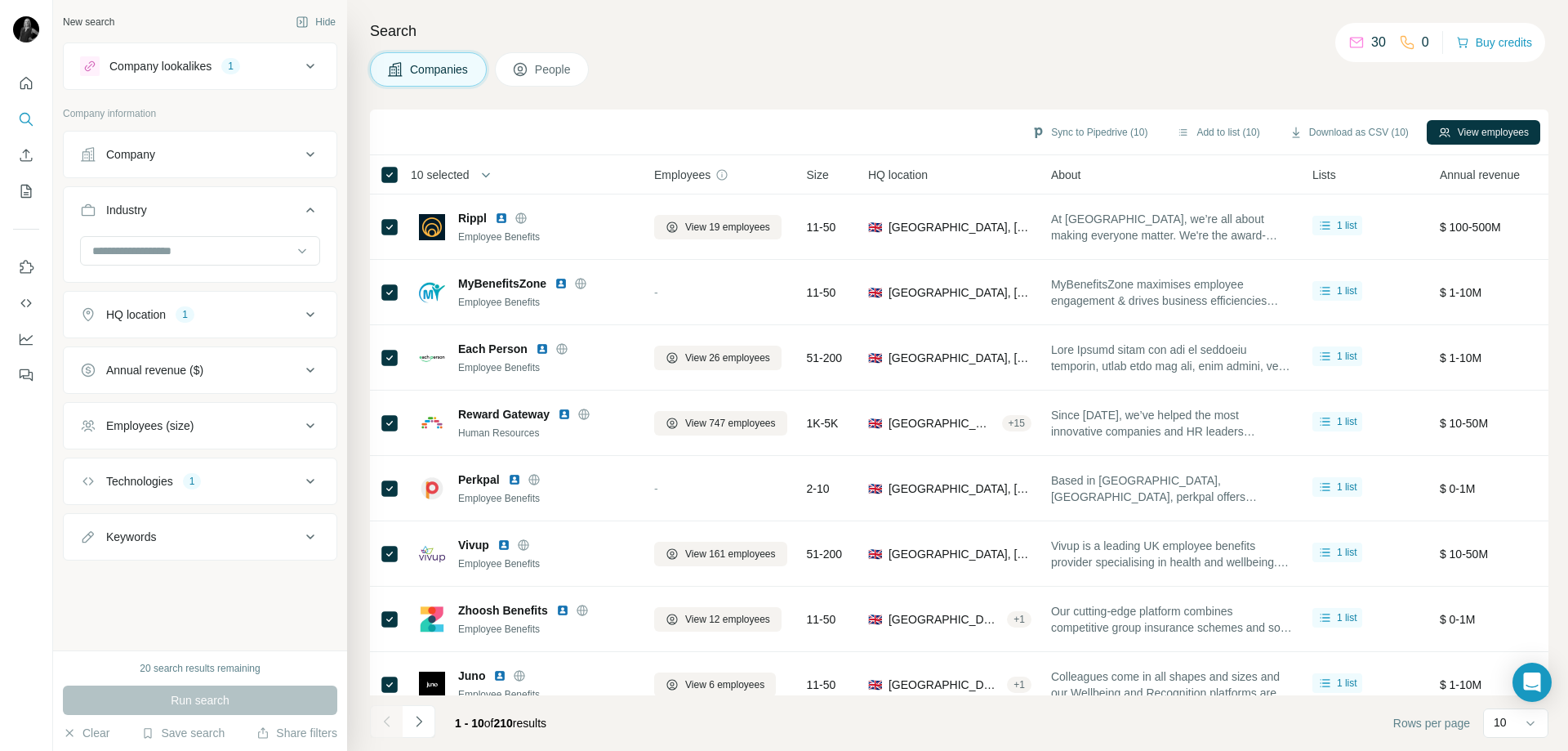
click at [825, 85] on div "Companies People" at bounding box center [959, 69] width 1179 height 35
